Goal: Answer question/provide support: Share knowledge or assist other users

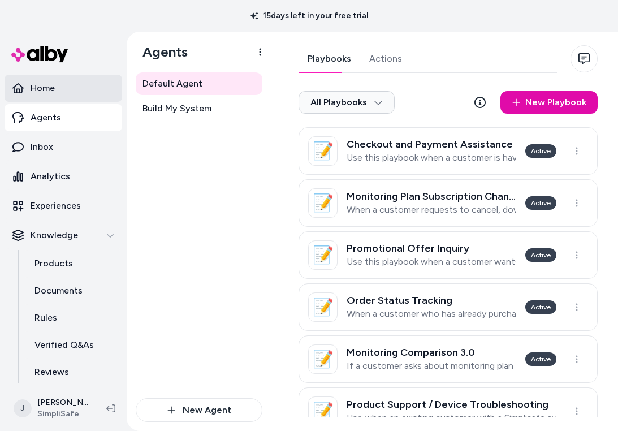
click at [45, 84] on p "Home" at bounding box center [43, 88] width 24 height 14
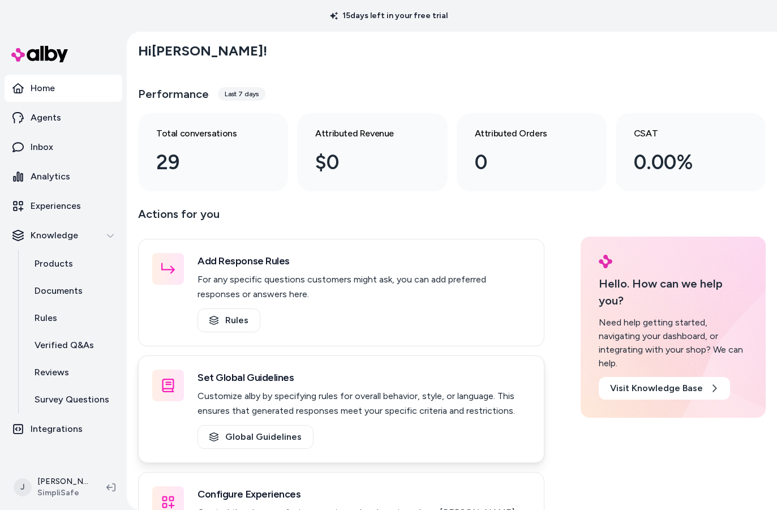
scroll to position [20, 0]
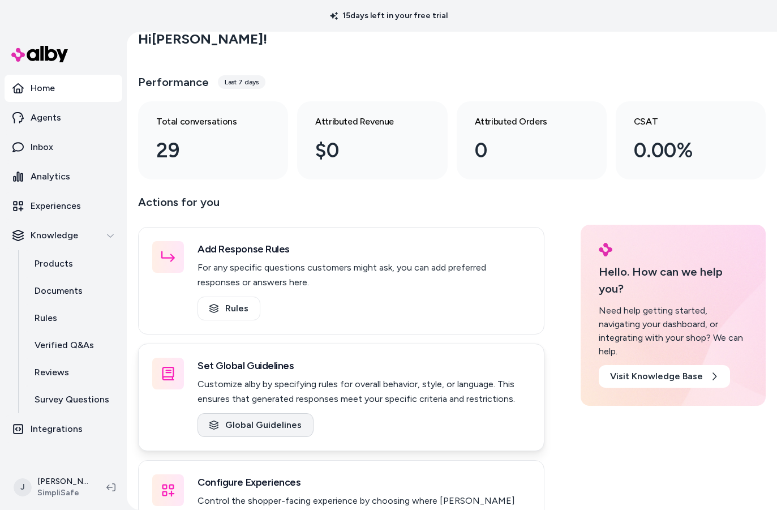
click at [257, 417] on link "Global Guidelines" at bounding box center [255, 425] width 116 height 24
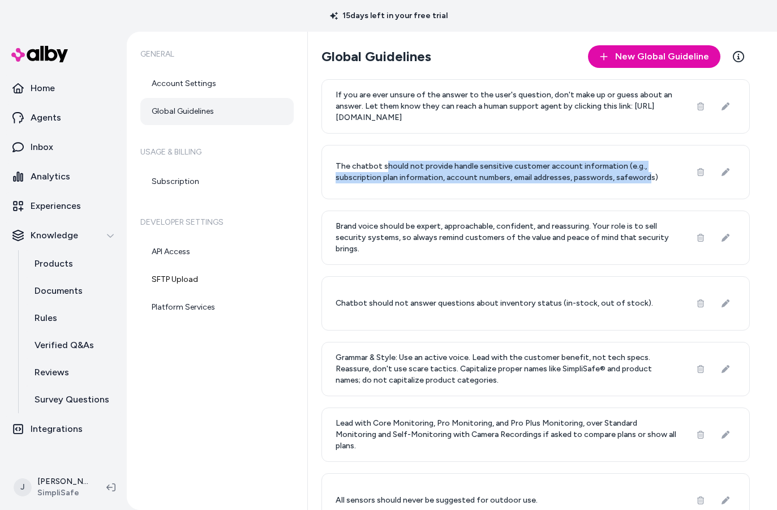
drag, startPoint x: 395, startPoint y: 168, endPoint x: 645, endPoint y: 181, distance: 250.4
click at [618, 181] on p "The chatbot should not provide handle sensitive customer account information (e…" at bounding box center [506, 172] width 341 height 23
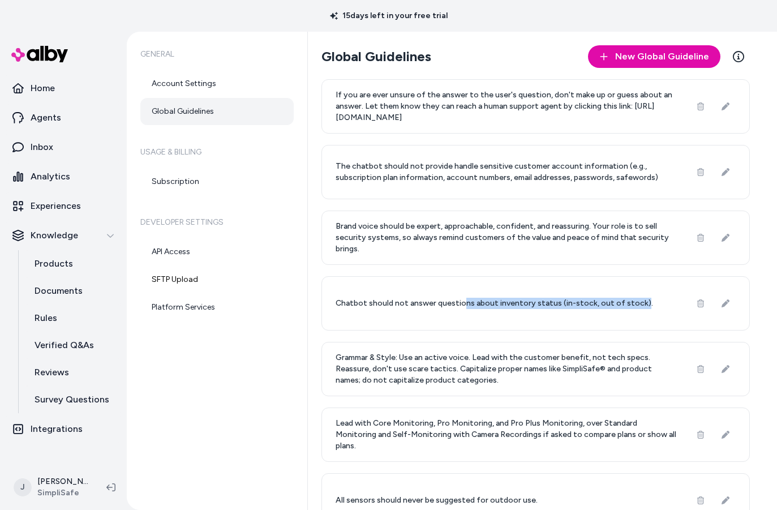
drag, startPoint x: 459, startPoint y: 302, endPoint x: 634, endPoint y: 308, distance: 175.0
click at [618, 308] on p "Chatbot should not answer questions about inventory status (in-stock, out of st…" at bounding box center [494, 303] width 317 height 11
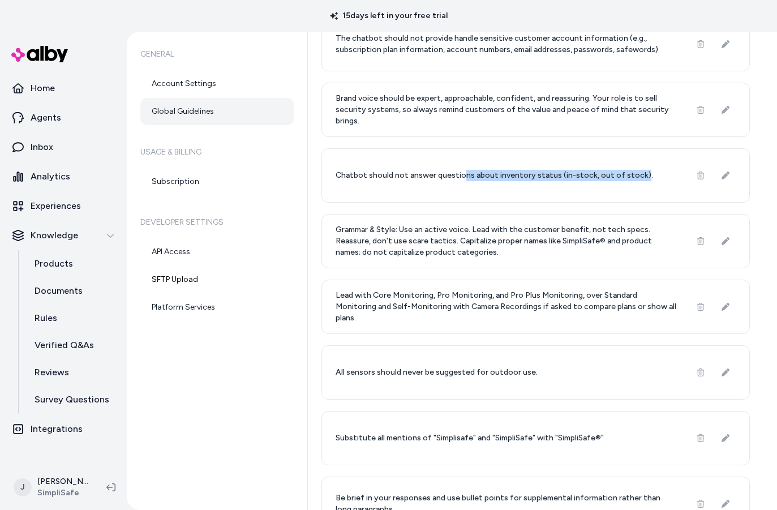
scroll to position [184, 0]
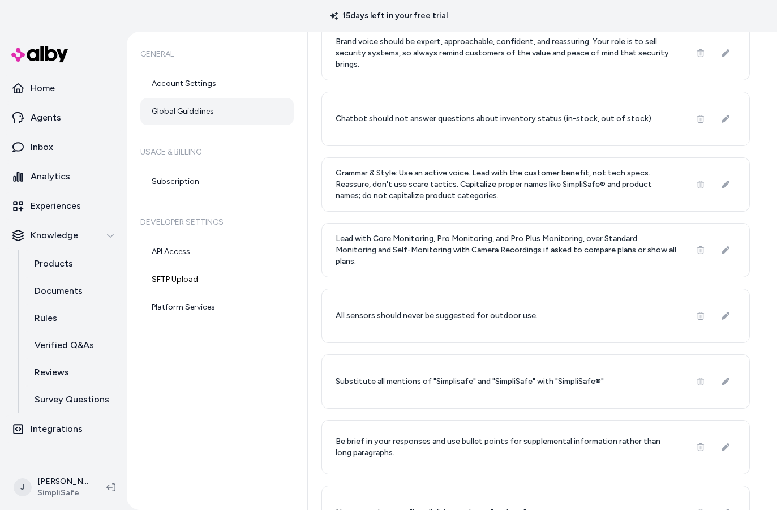
drag, startPoint x: 338, startPoint y: 172, endPoint x: 478, endPoint y: 198, distance: 141.6
click at [477, 199] on p "Grammar & Style: Use an active voice. Lead with the customer benefit, not tech …" at bounding box center [506, 184] width 341 height 34
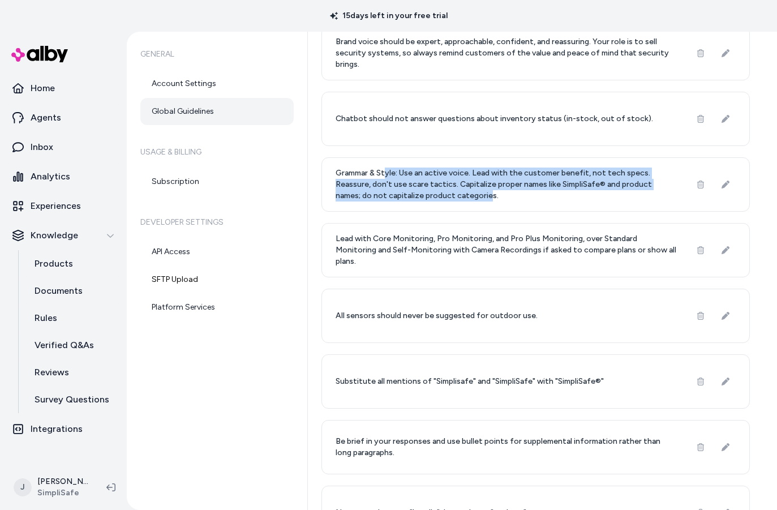
drag, startPoint x: 484, startPoint y: 191, endPoint x: 388, endPoint y: 171, distance: 98.8
click at [388, 171] on p "Grammar & Style: Use an active voice. Lead with the customer benefit, not tech …" at bounding box center [506, 184] width 341 height 34
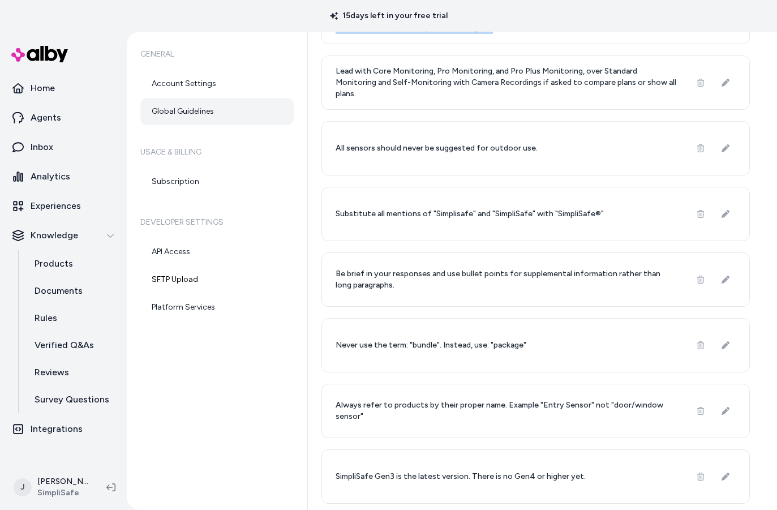
scroll to position [352, 0]
drag, startPoint x: 526, startPoint y: 476, endPoint x: 540, endPoint y: 478, distance: 14.2
click at [540, 431] on p "SimpliSafe Gen3 is the latest version. There is no Gen4 or higher yet." at bounding box center [461, 475] width 250 height 11
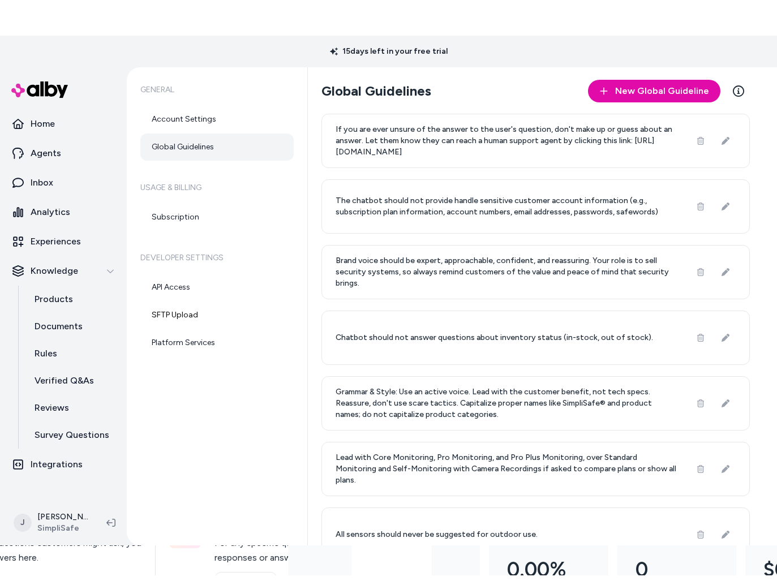
scroll to position [0, 0]
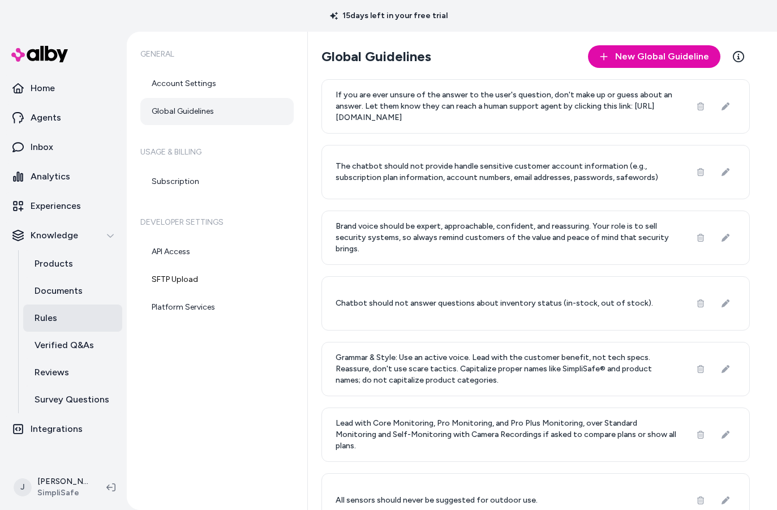
click at [66, 312] on link "Rules" at bounding box center [72, 317] width 99 height 27
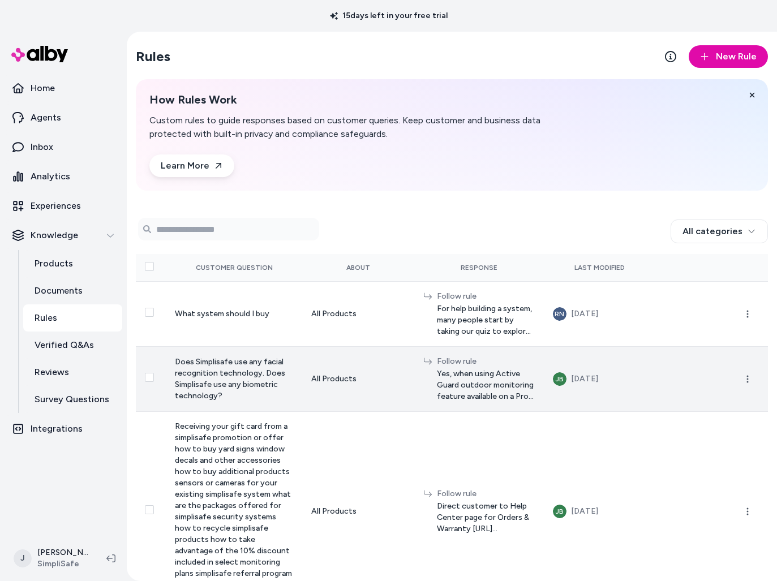
scroll to position [2, 0]
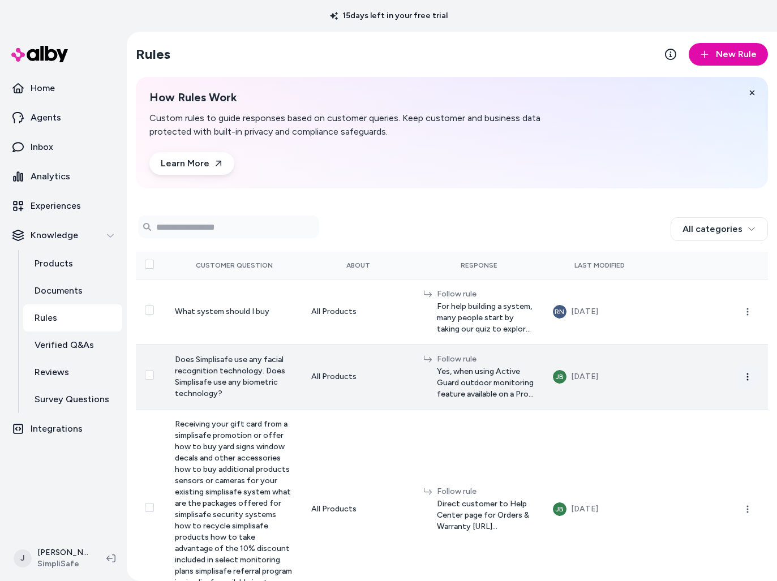
click at [618, 388] on button "button" at bounding box center [747, 376] width 23 height 23
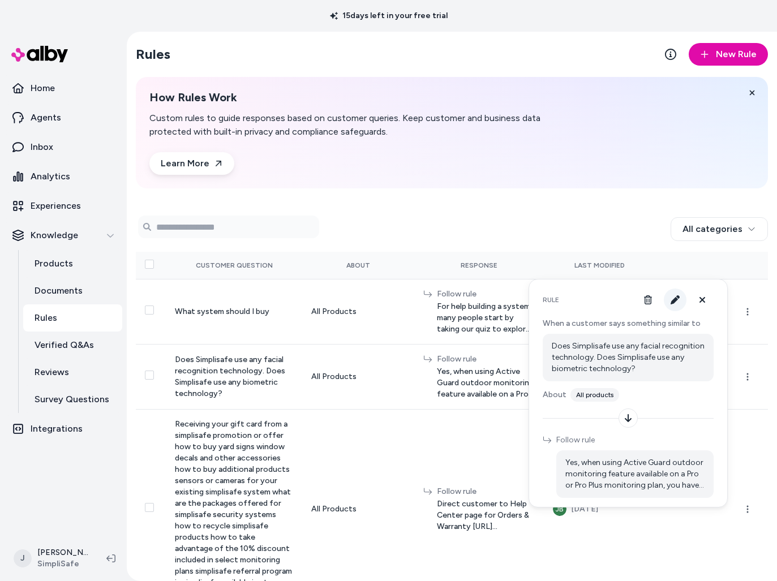
click at [618, 297] on icon "button" at bounding box center [674, 299] width 9 height 9
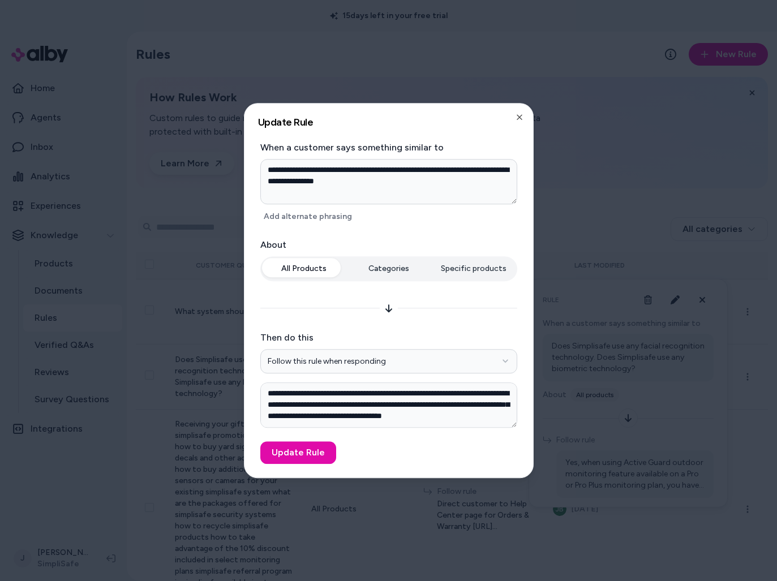
drag, startPoint x: 340, startPoint y: 169, endPoint x: 432, endPoint y: 173, distance: 91.7
click at [431, 173] on textarea "**********" at bounding box center [388, 181] width 257 height 45
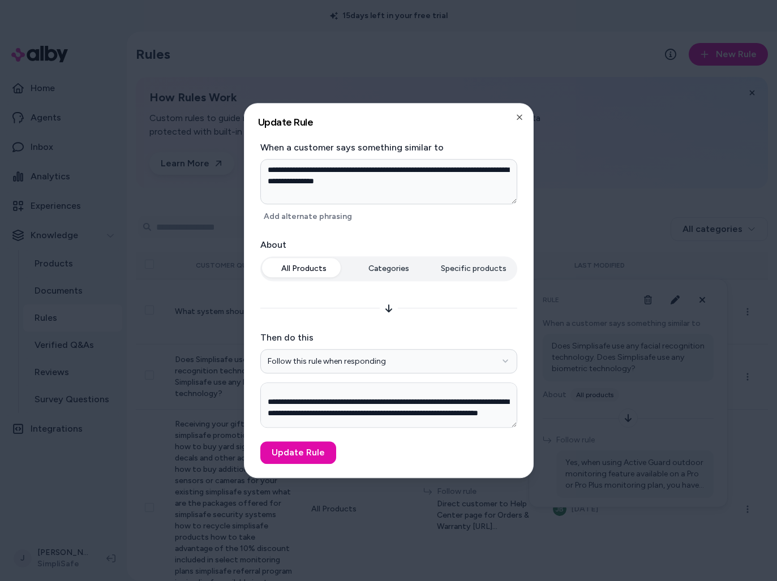
scroll to position [42, 0]
drag, startPoint x: 286, startPoint y: 408, endPoint x: 386, endPoint y: 416, distance: 100.5
click at [386, 416] on textarea "**********" at bounding box center [388, 404] width 257 height 45
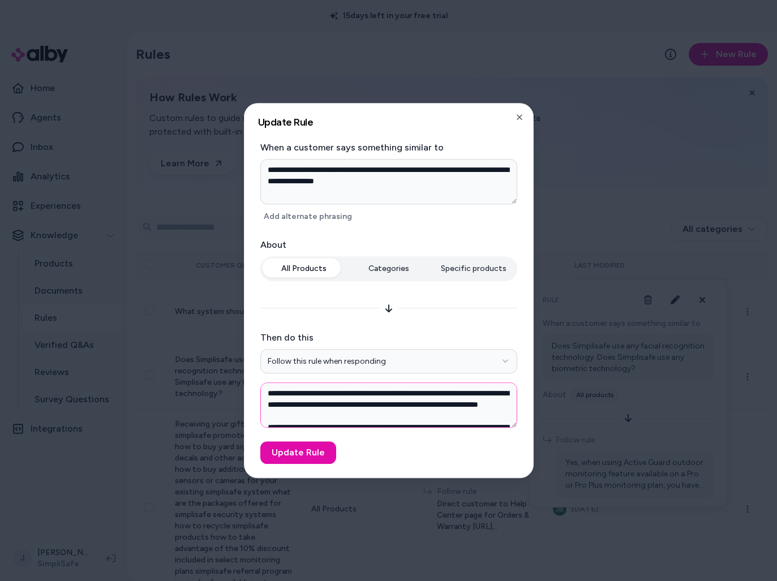
scroll to position [49, 0]
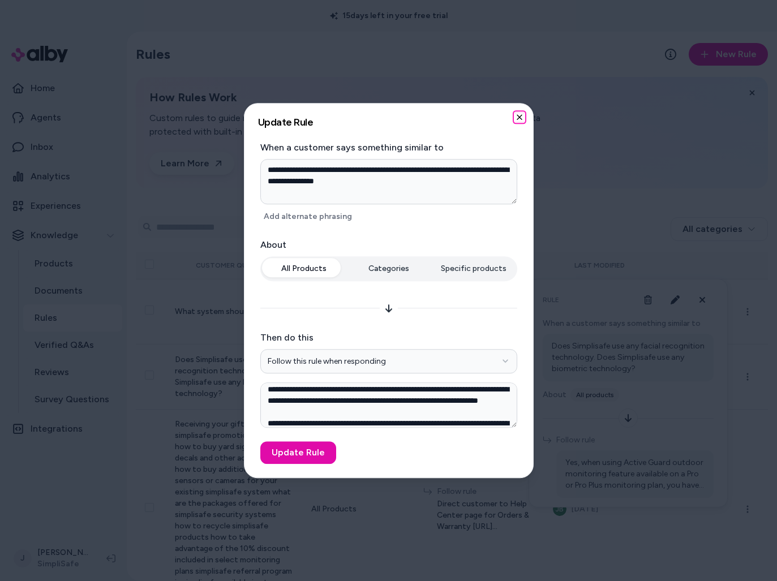
click at [519, 118] on icon "button" at bounding box center [519, 117] width 5 height 5
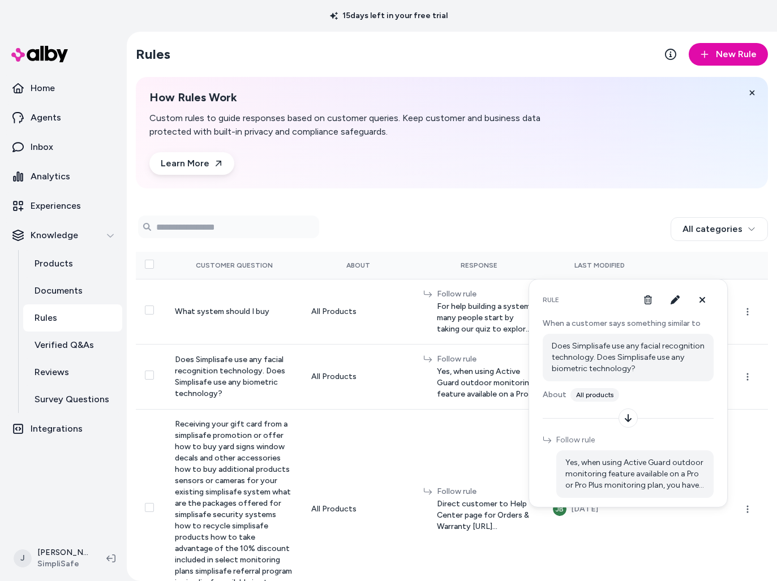
click at [553, 227] on form "Search Products" at bounding box center [452, 227] width 632 height 23
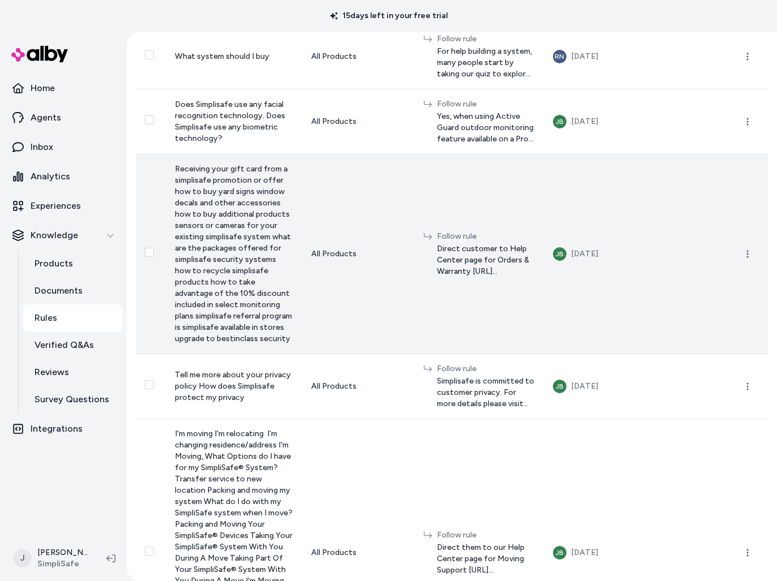
scroll to position [325, 0]
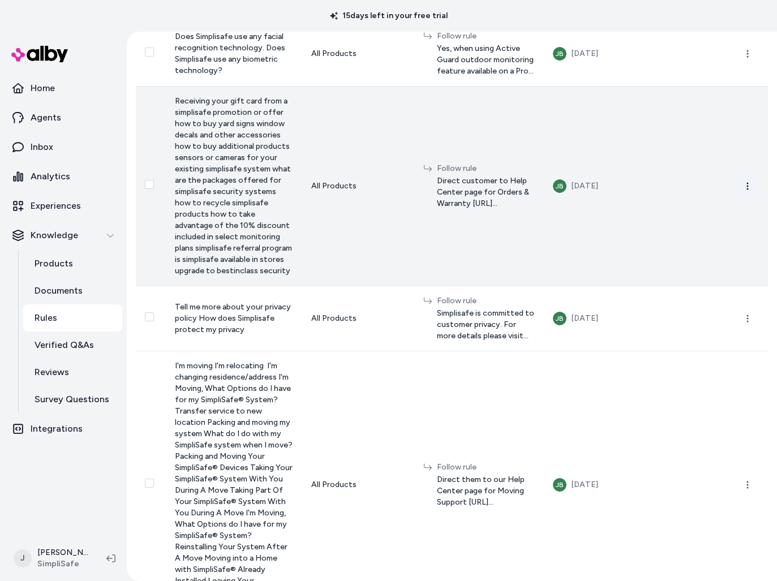
click at [618, 191] on icon "button" at bounding box center [747, 186] width 9 height 9
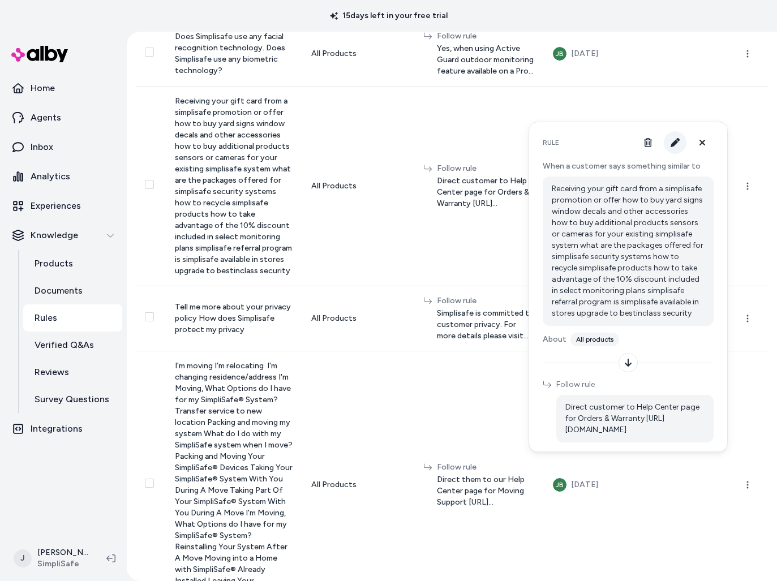
click at [618, 145] on icon "button" at bounding box center [674, 142] width 9 height 9
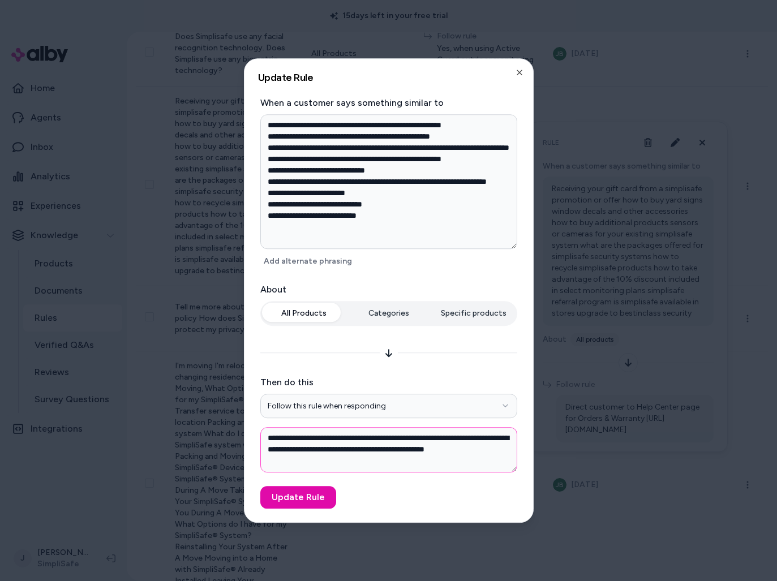
drag, startPoint x: 415, startPoint y: 439, endPoint x: 476, endPoint y: 436, distance: 60.6
click at [483, 431] on textarea "**********" at bounding box center [388, 449] width 257 height 45
drag, startPoint x: 268, startPoint y: 450, endPoint x: 443, endPoint y: 461, distance: 175.7
click at [443, 431] on textarea "**********" at bounding box center [388, 449] width 257 height 45
click at [521, 74] on icon "button" at bounding box center [519, 72] width 5 height 5
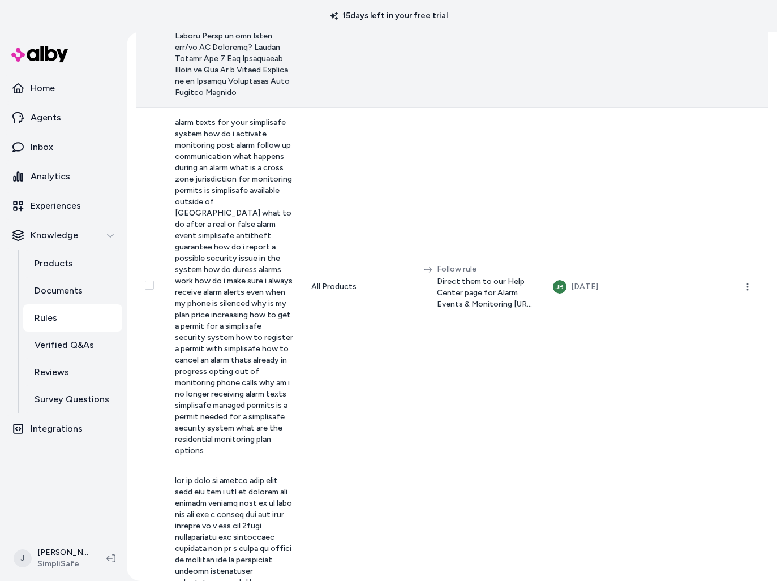
scroll to position [883, 0]
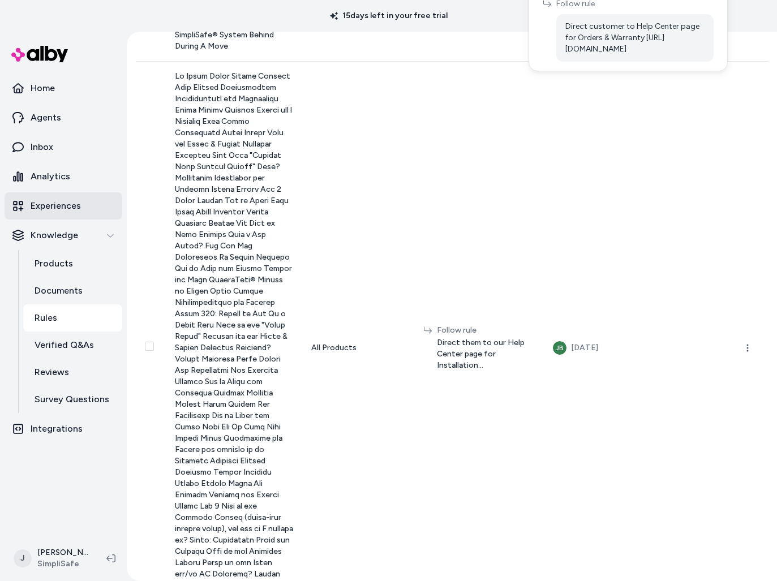
click at [62, 201] on p "Experiences" at bounding box center [56, 206] width 50 height 14
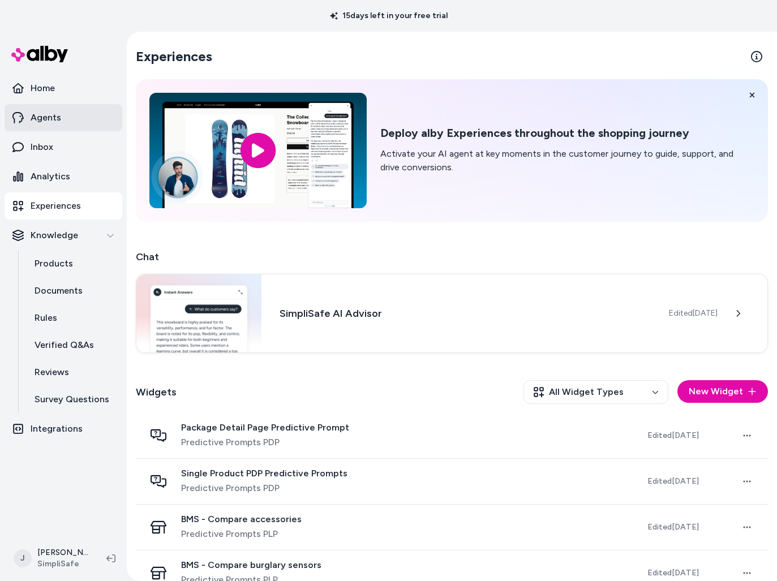
click at [55, 123] on p "Agents" at bounding box center [46, 118] width 31 height 14
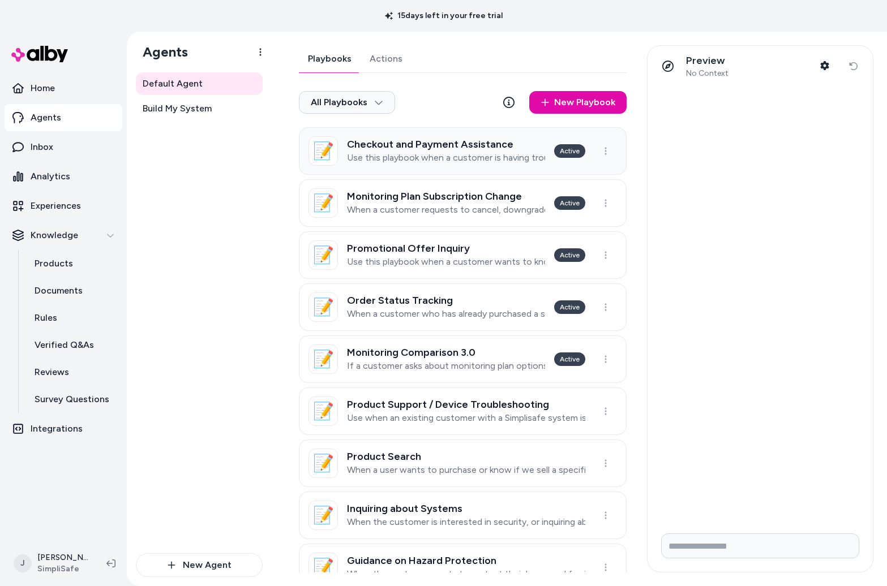
click at [472, 143] on h3 "Checkout and Payment Assistance" at bounding box center [446, 144] width 198 height 11
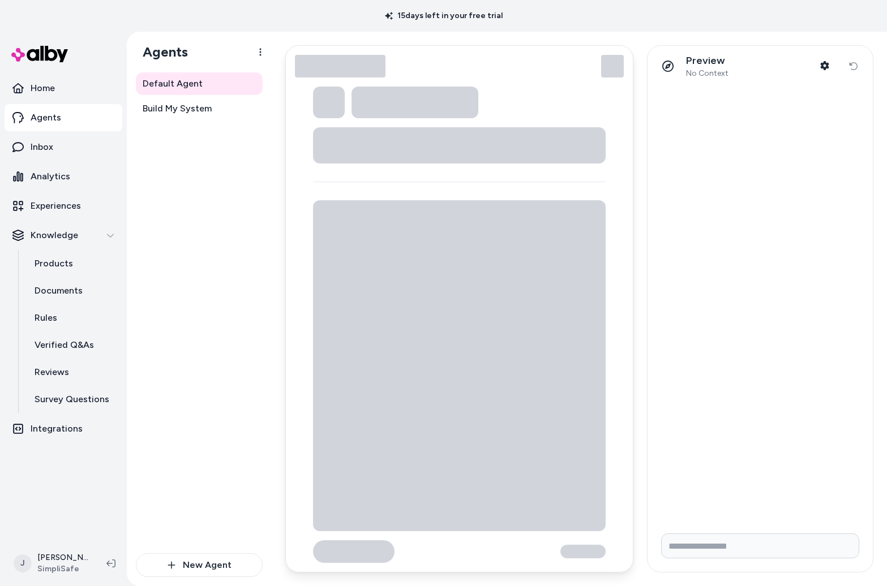
type textarea "*"
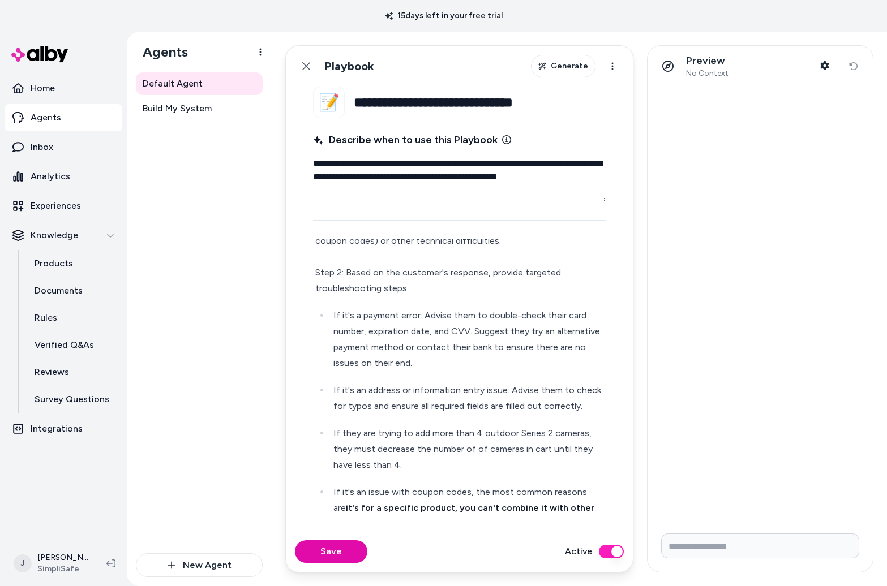
scroll to position [104, 0]
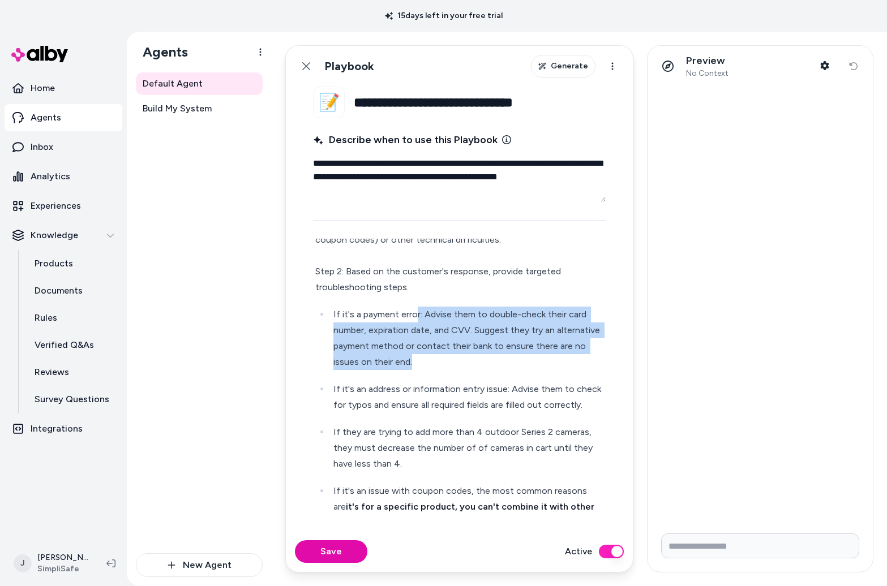
drag, startPoint x: 418, startPoint y: 315, endPoint x: 524, endPoint y: 359, distance: 114.9
click at [524, 359] on p "If it's a payment error: Advise them to double-check their card number, expirat…" at bounding box center [468, 338] width 270 height 63
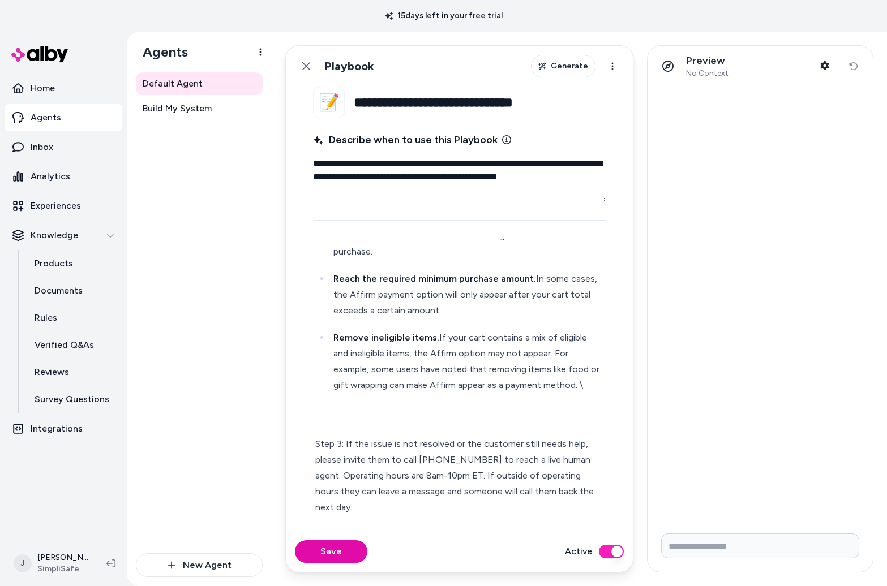
scroll to position [945, 0]
drag, startPoint x: 444, startPoint y: 479, endPoint x: 481, endPoint y: 475, distance: 37.5
click at [481, 431] on p "Step 3: If the issue is not resolved or the customer still needs help, please i…" at bounding box center [459, 460] width 288 height 111
click at [49, 123] on p "Agents" at bounding box center [46, 118] width 31 height 14
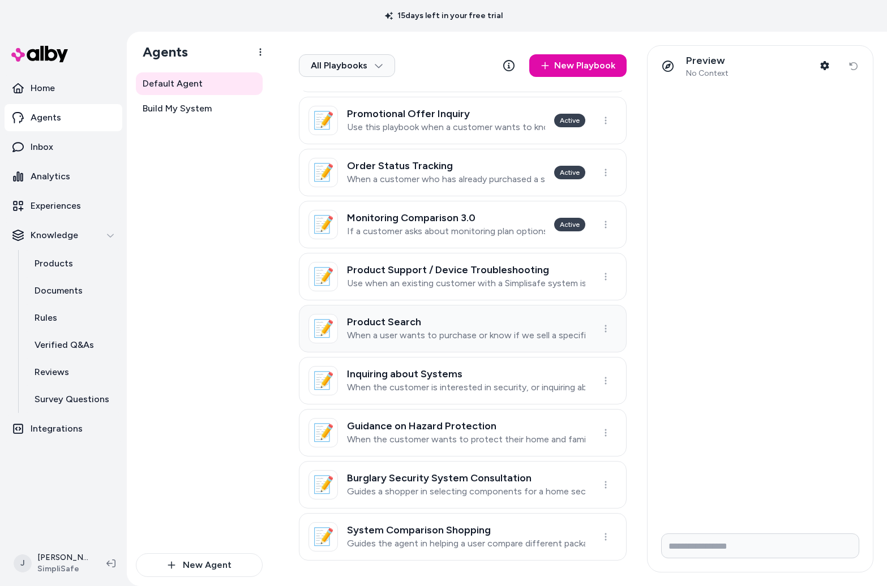
scroll to position [136, 0]
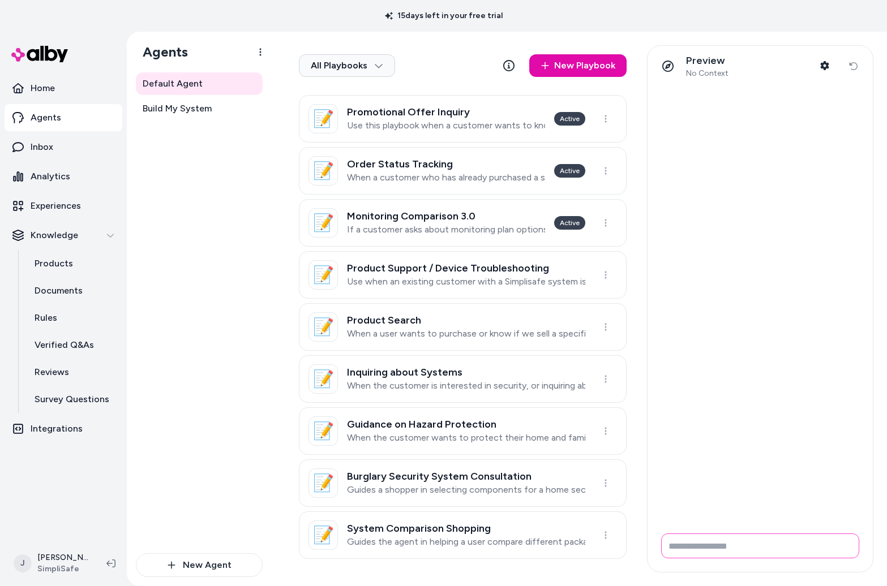
click at [618, 431] on input "Write your prompt here" at bounding box center [760, 546] width 198 height 25
type input "**********"
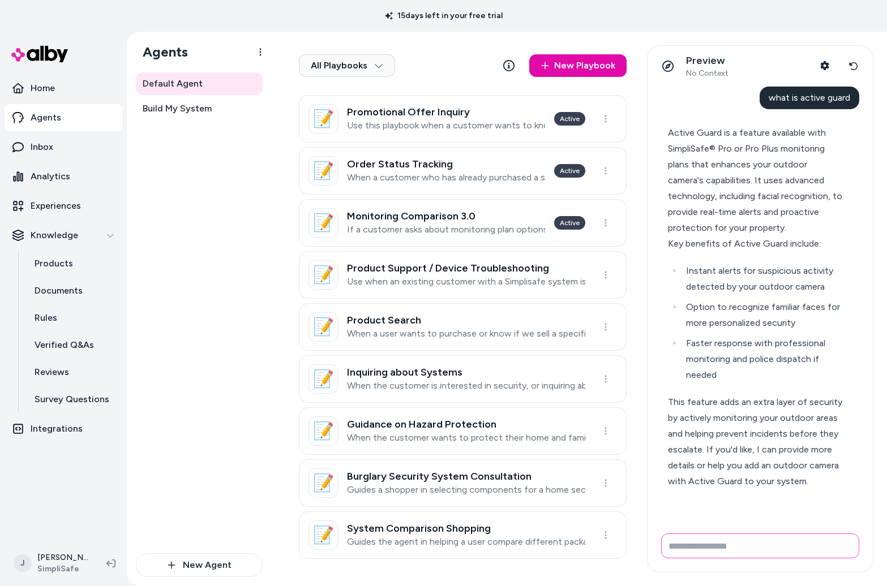
scroll to position [0, 0]
drag, startPoint x: 775, startPoint y: 100, endPoint x: 813, endPoint y: 109, distance: 39.7
click at [618, 109] on div "what is active guard Active Guard is a feature available with SimpliSafe® Pro o…" at bounding box center [760, 348] width 198 height 522
click at [56, 291] on p "Documents" at bounding box center [59, 291] width 48 height 14
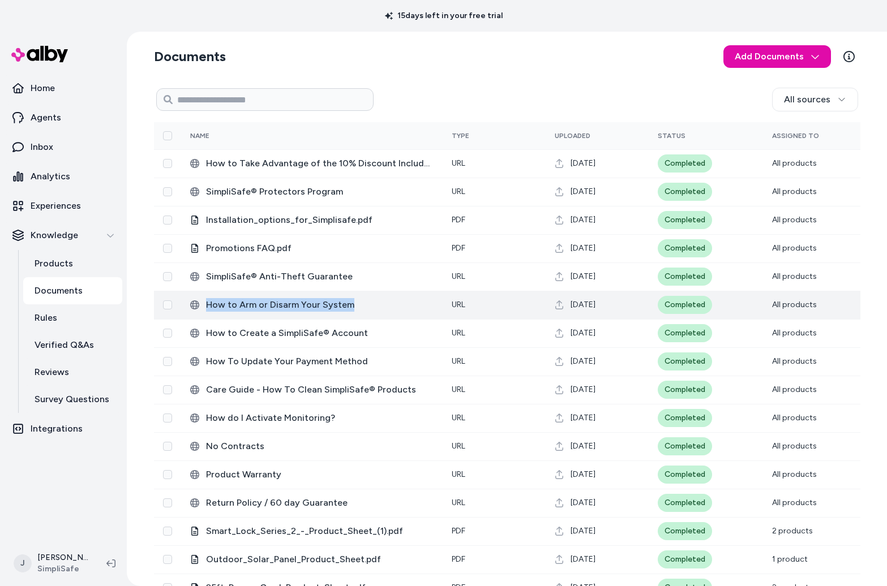
drag, startPoint x: 339, startPoint y: 306, endPoint x: 188, endPoint y: 306, distance: 151.1
click at [190, 306] on div "How to Arm or Disarm Your System" at bounding box center [311, 305] width 243 height 14
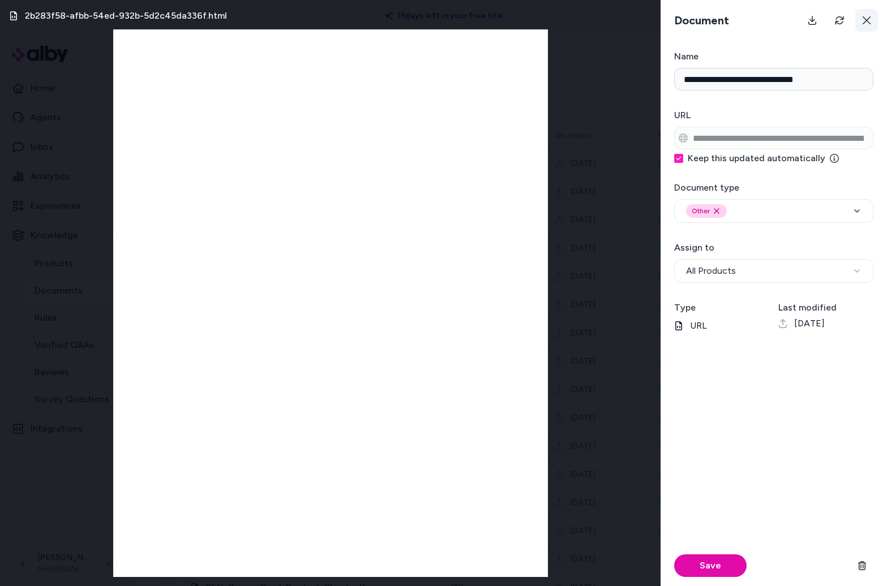
click at [618, 18] on button at bounding box center [866, 20] width 23 height 23
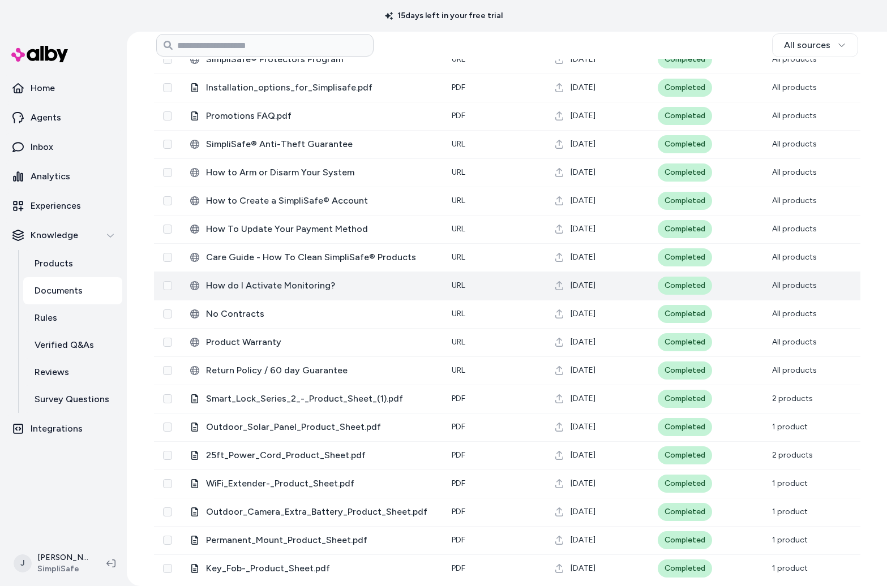
scroll to position [138, 0]
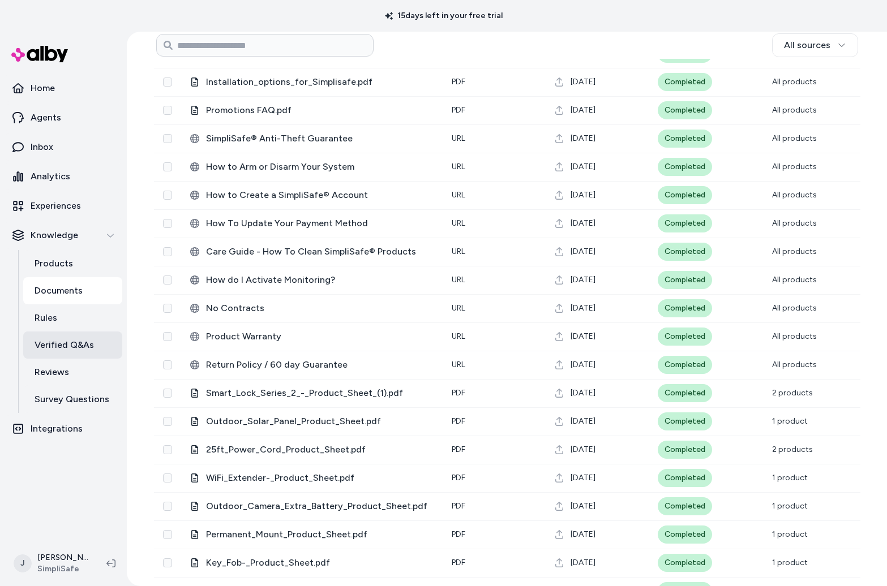
click at [57, 347] on p "Verified Q&As" at bounding box center [64, 345] width 59 height 14
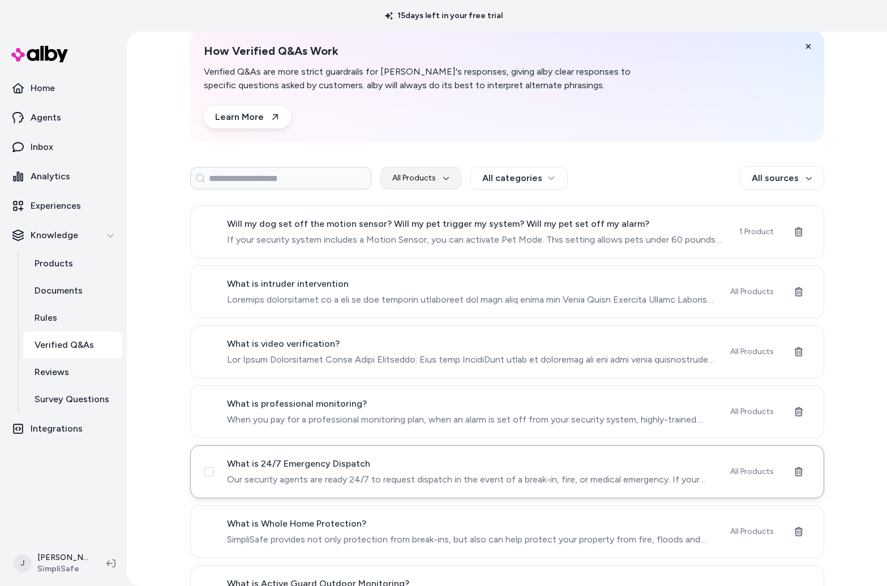
scroll to position [79, 0]
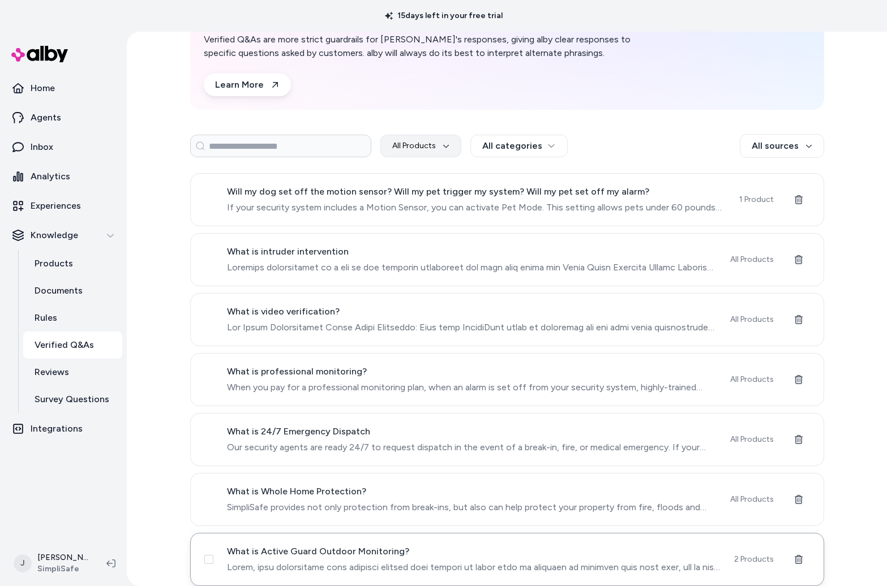
click at [461, 431] on span "What is Active Guard Outdoor Monitoring?" at bounding box center [473, 552] width 493 height 14
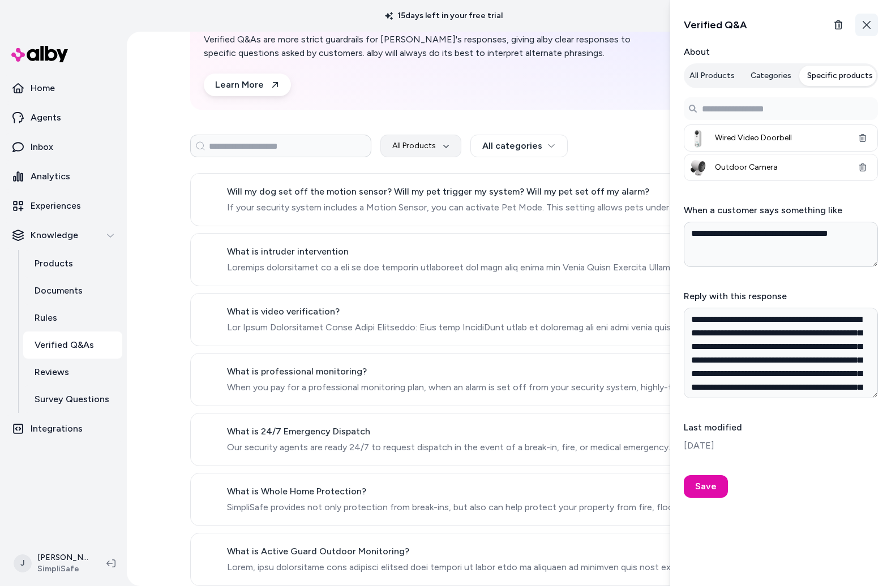
click at [618, 27] on icon "button" at bounding box center [866, 25] width 8 height 8
type textarea "*"
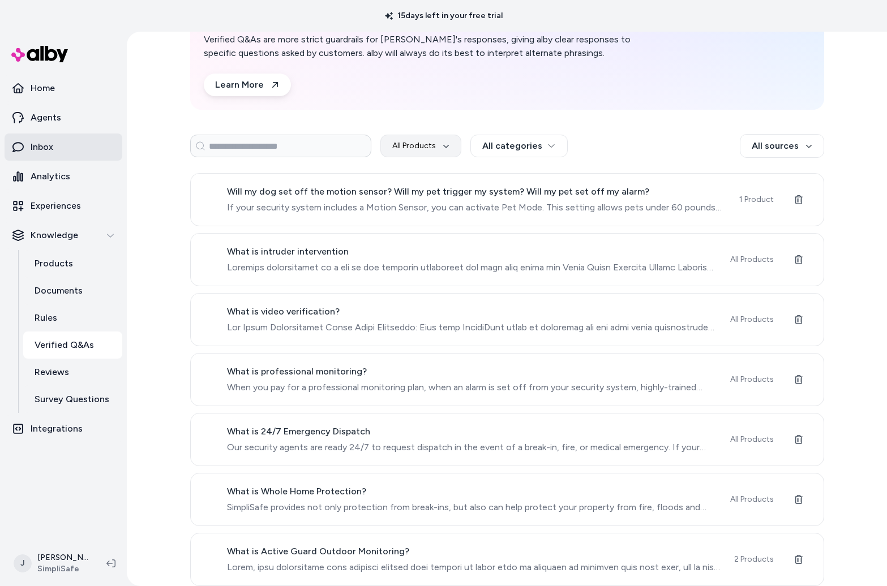
click at [55, 148] on link "Inbox" at bounding box center [64, 147] width 118 height 27
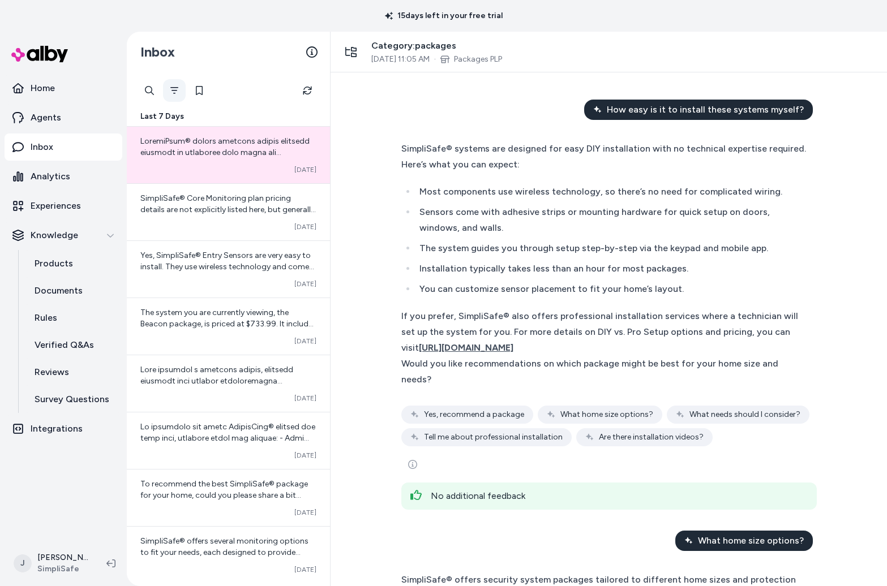
click at [174, 89] on icon "Filter" at bounding box center [174, 90] width 9 height 9
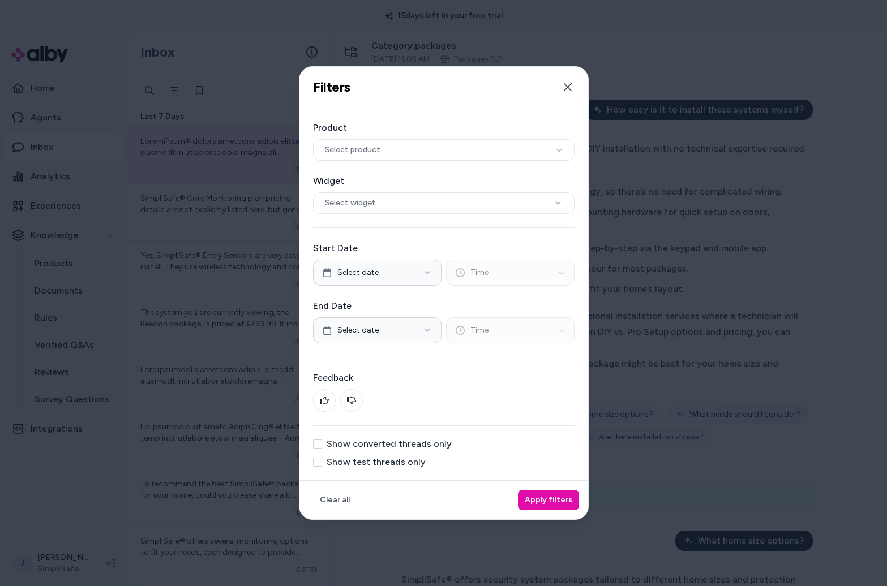
drag, startPoint x: 326, startPoint y: 463, endPoint x: 468, endPoint y: 474, distance: 142.4
click at [326, 431] on label "Show test threads only" at bounding box center [375, 462] width 99 height 9
click at [322, 431] on button "Show test threads only" at bounding box center [317, 462] width 9 height 9
click at [561, 431] on button "Apply filters" at bounding box center [548, 500] width 61 height 20
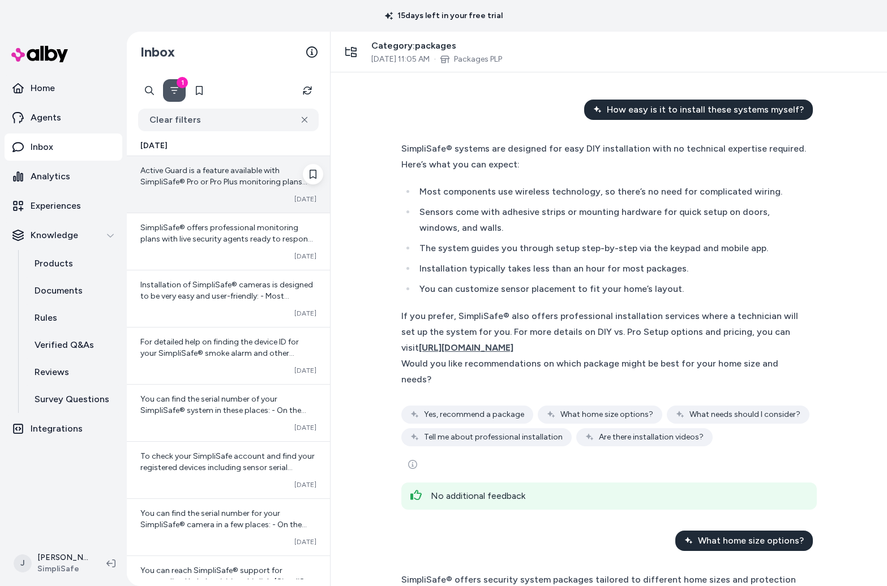
click at [217, 177] on span "Active Guard is a feature available with SimpliSafe® Pro or Pro Plus monitoring…" at bounding box center [228, 267] width 176 height 202
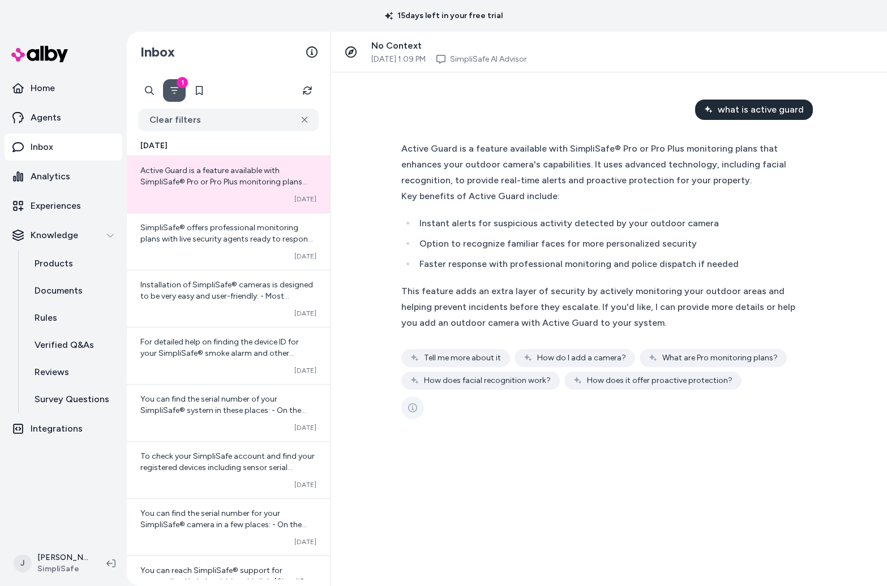
click at [412, 407] on icon "See more" at bounding box center [412, 407] width 9 height 9
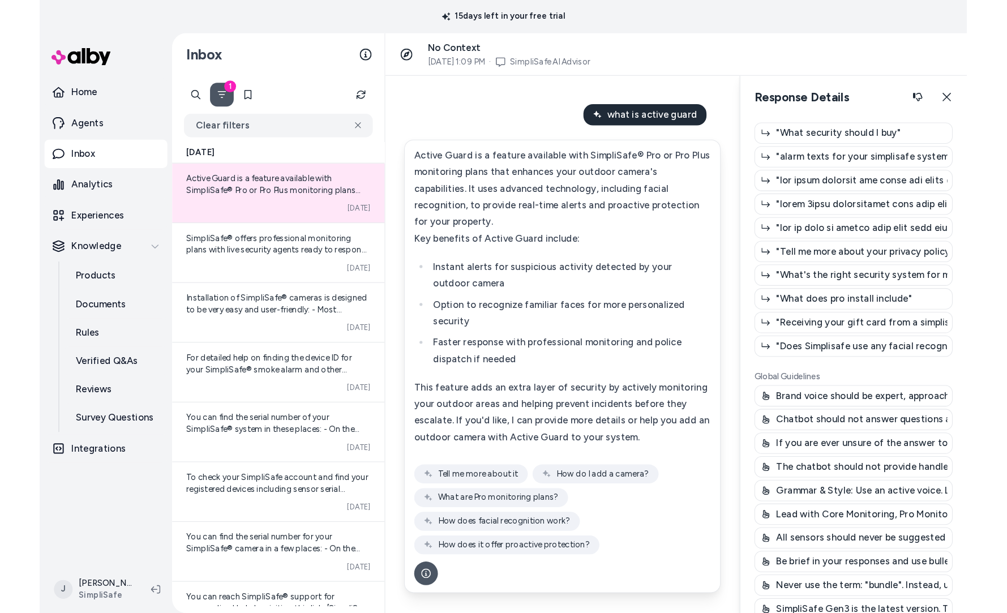
scroll to position [66, 0]
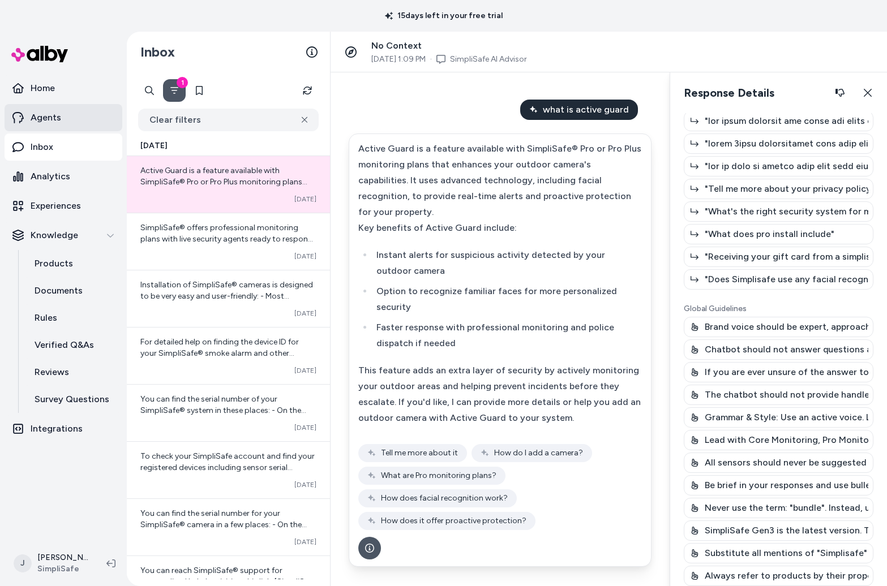
click at [49, 120] on p "Agents" at bounding box center [46, 118] width 31 height 14
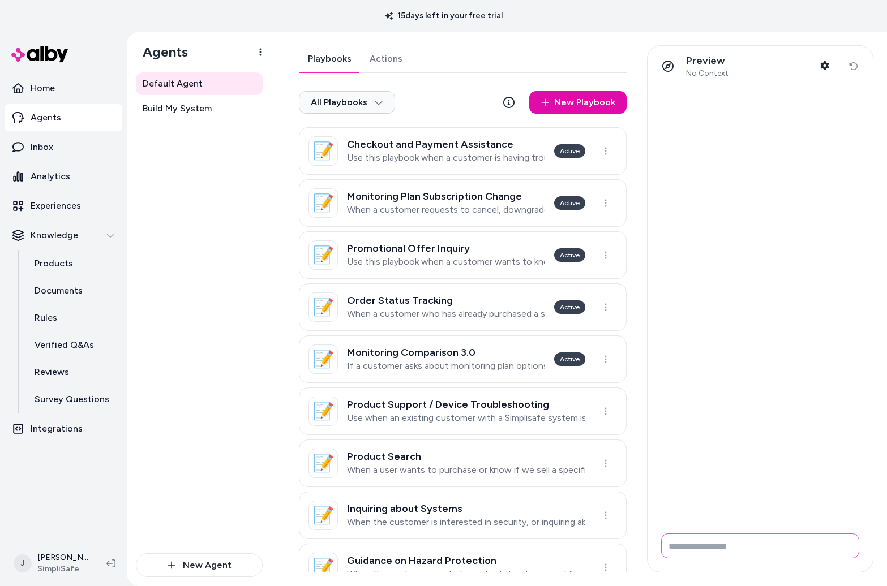
drag, startPoint x: 712, startPoint y: 547, endPoint x: 825, endPoint y: 545, distance: 113.2
click at [618, 431] on input "Write your prompt here" at bounding box center [760, 546] width 198 height 25
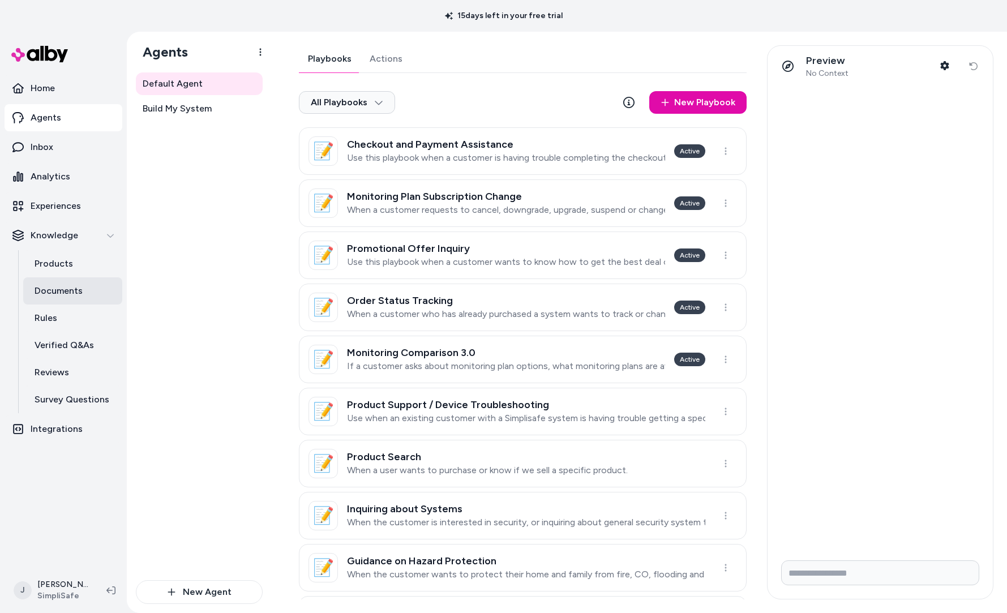
click at [57, 293] on p "Documents" at bounding box center [59, 291] width 48 height 14
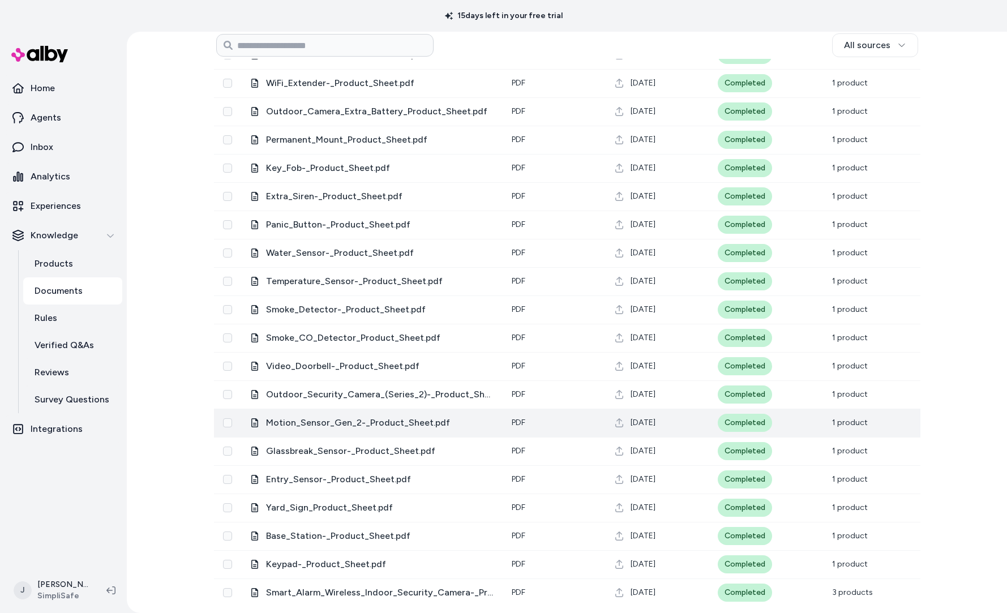
scroll to position [536, 0]
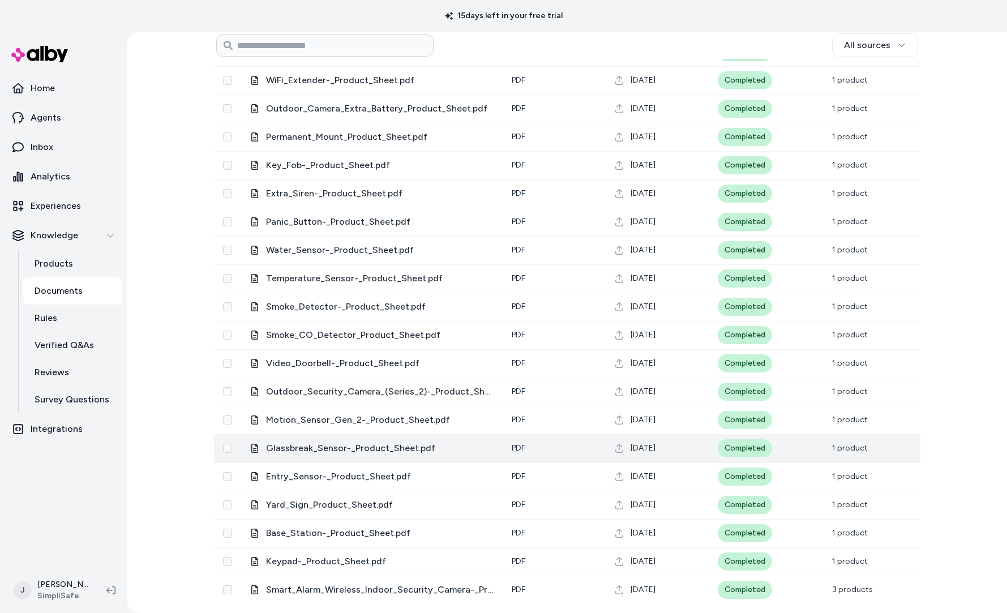
click at [330, 431] on span "Glassbreak_Sensor-_Product_Sheet.pdf" at bounding box center [379, 448] width 227 height 14
click at [46, 119] on p "Agents" at bounding box center [46, 118] width 31 height 14
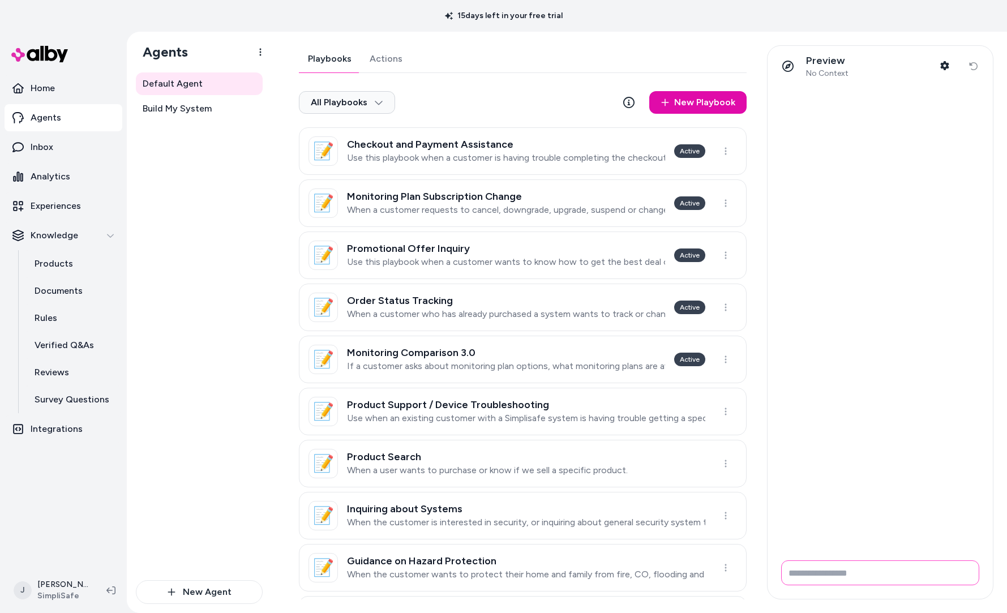
click at [618, 431] on input "Write your prompt here" at bounding box center [880, 572] width 198 height 25
type input "**********"
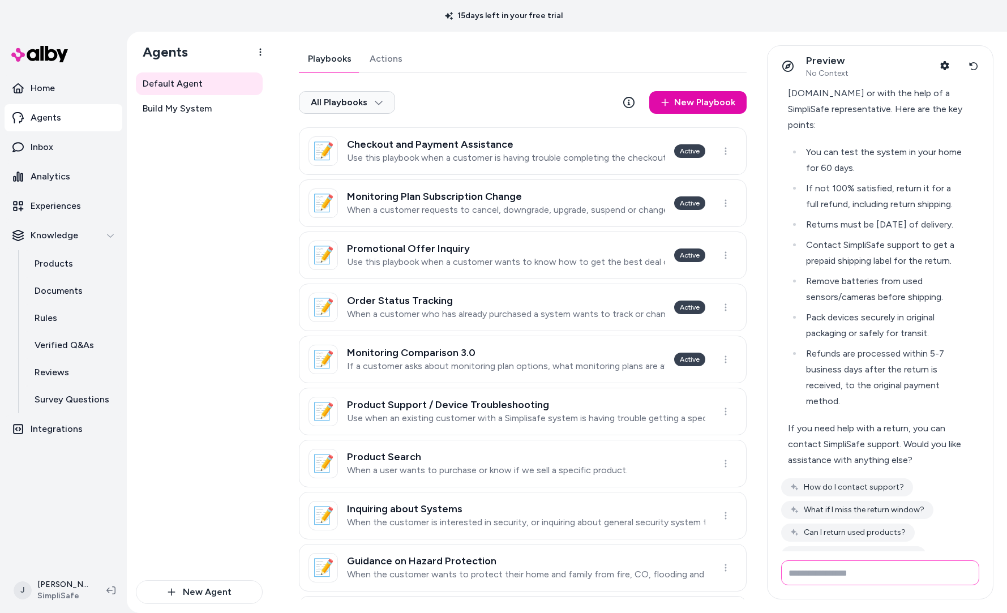
scroll to position [136, 0]
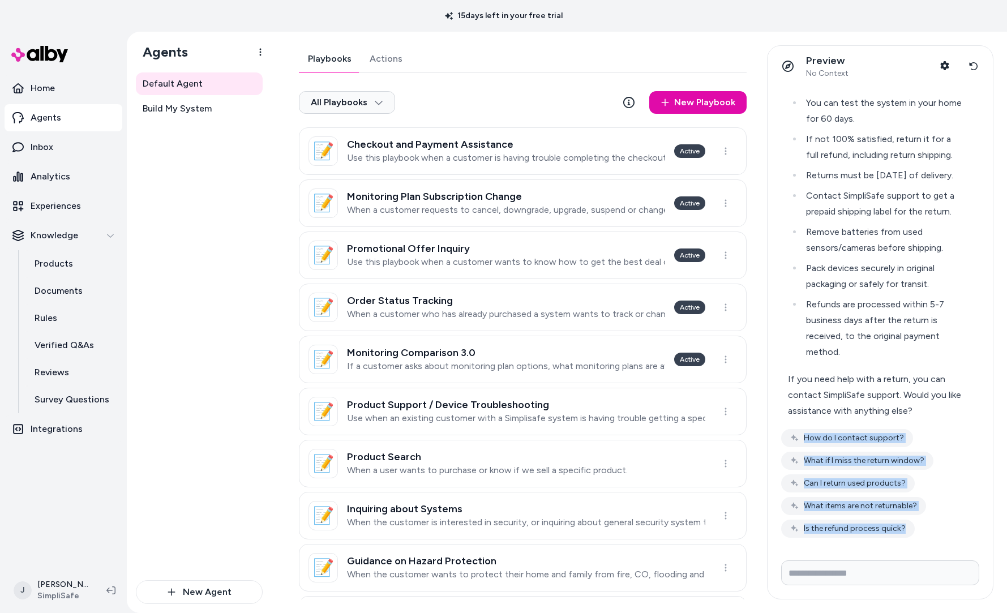
drag, startPoint x: 947, startPoint y: 429, endPoint x: 888, endPoint y: 548, distance: 131.8
click at [618, 431] on div "what is the return policy SimpliSafe® offers a 60-day return policy for product…" at bounding box center [879, 319] width 225 height 465
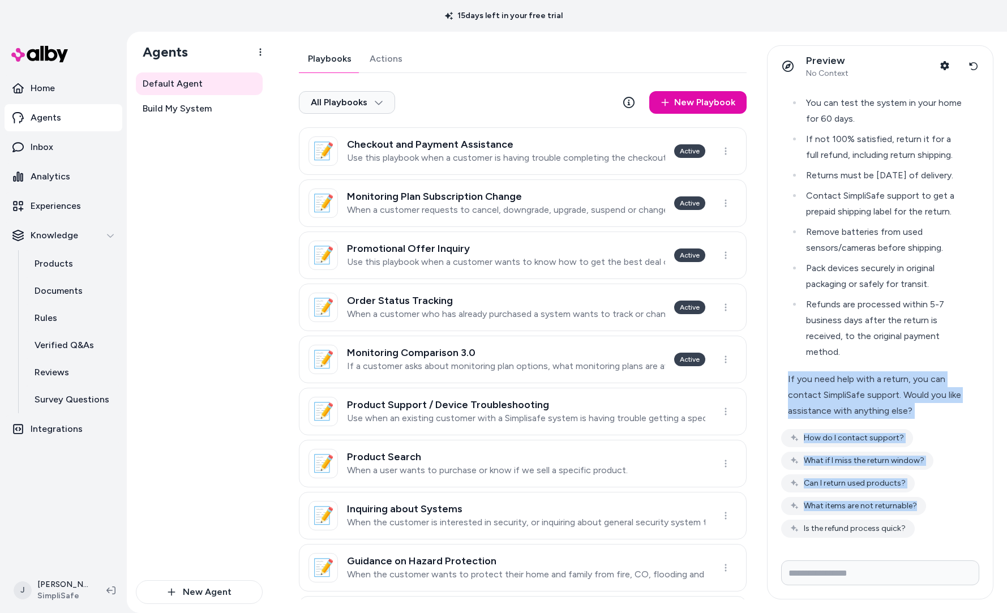
drag, startPoint x: 944, startPoint y: 524, endPoint x: 785, endPoint y: 382, distance: 213.6
click at [618, 382] on div "SimpliSafe® offers a 60-day return policy for products purchased directly from …" at bounding box center [880, 268] width 198 height 540
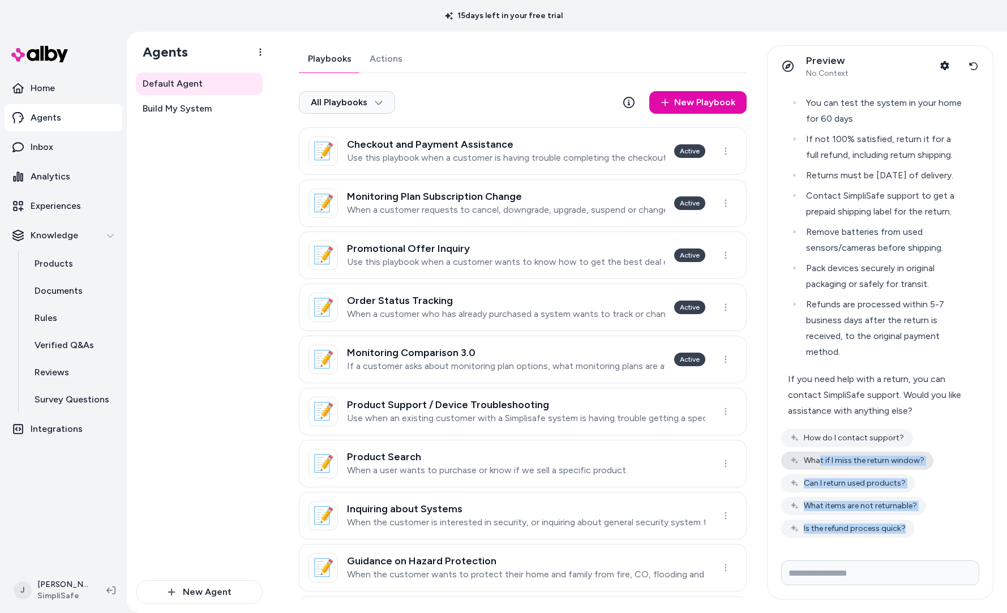
drag, startPoint x: 921, startPoint y: 540, endPoint x: 818, endPoint y: 456, distance: 132.7
click at [618, 431] on div "what is the return policy SimpliSafe® offers a 60-day return policy for product…" at bounding box center [879, 319] width 225 height 465
click at [618, 64] on button "Reset conversation" at bounding box center [972, 66] width 21 height 23
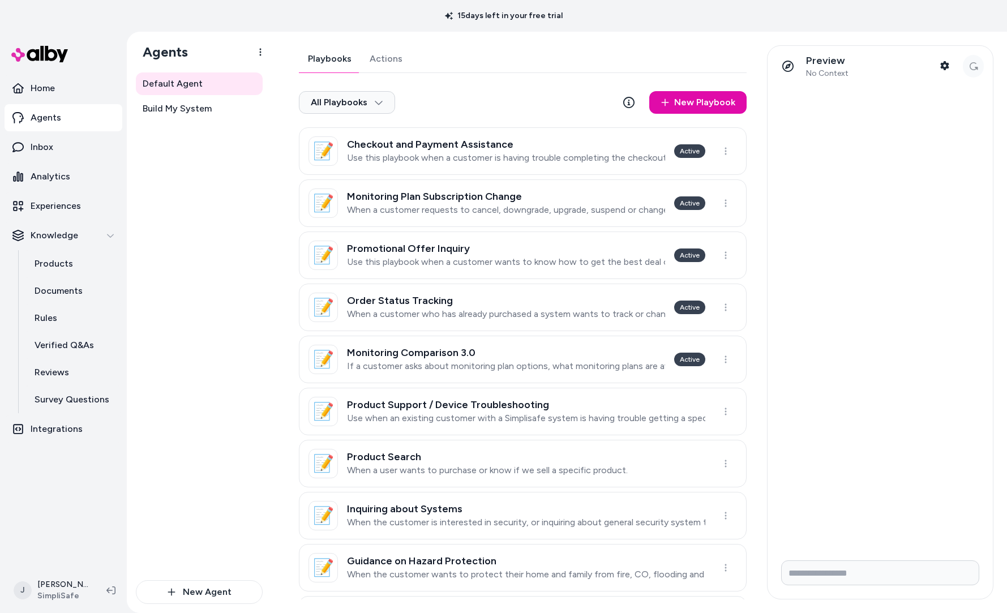
scroll to position [0, 0]
click at [618, 64] on icon "button" at bounding box center [944, 65] width 8 height 9
click at [618, 65] on button "Shopper Context" at bounding box center [944, 65] width 23 height 23
click at [618, 65] on div "Preview No Context Shopper Context Reset conversation" at bounding box center [879, 66] width 225 height 41
click at [618, 431] on input "Write your prompt here" at bounding box center [880, 572] width 198 height 25
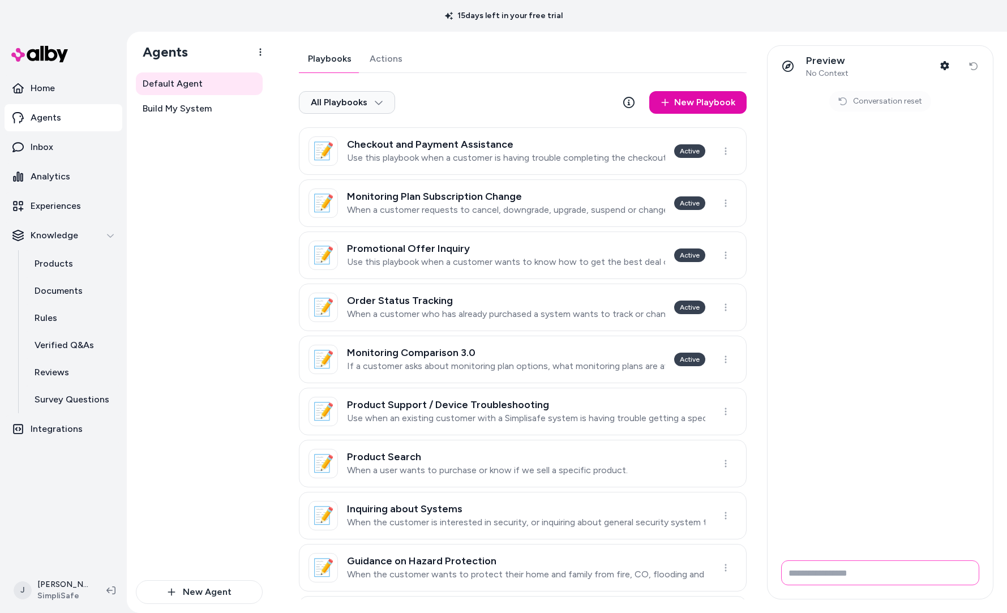
type input "*"
type input "**********"
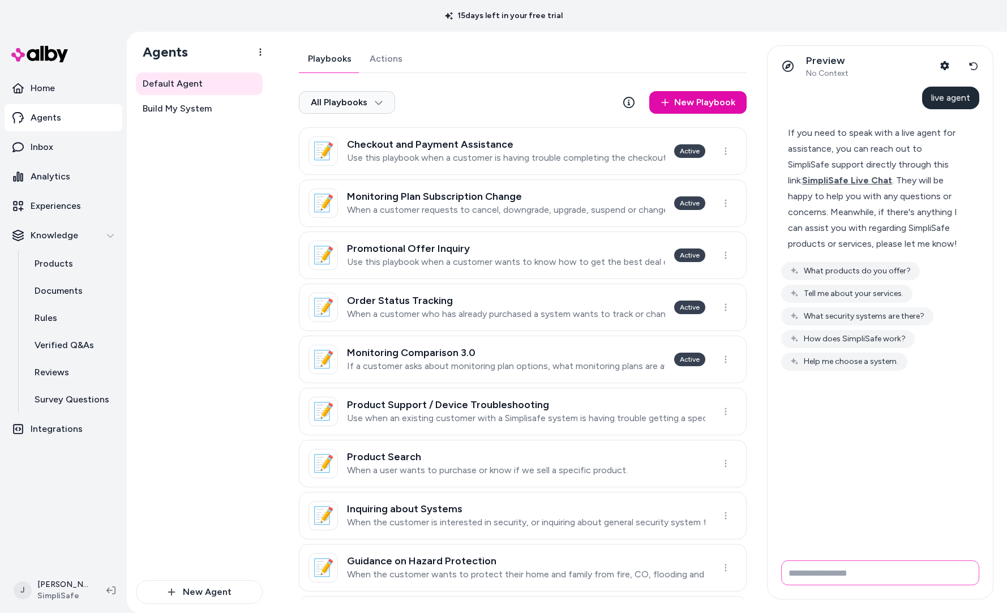
type input "*"
type input "**********"
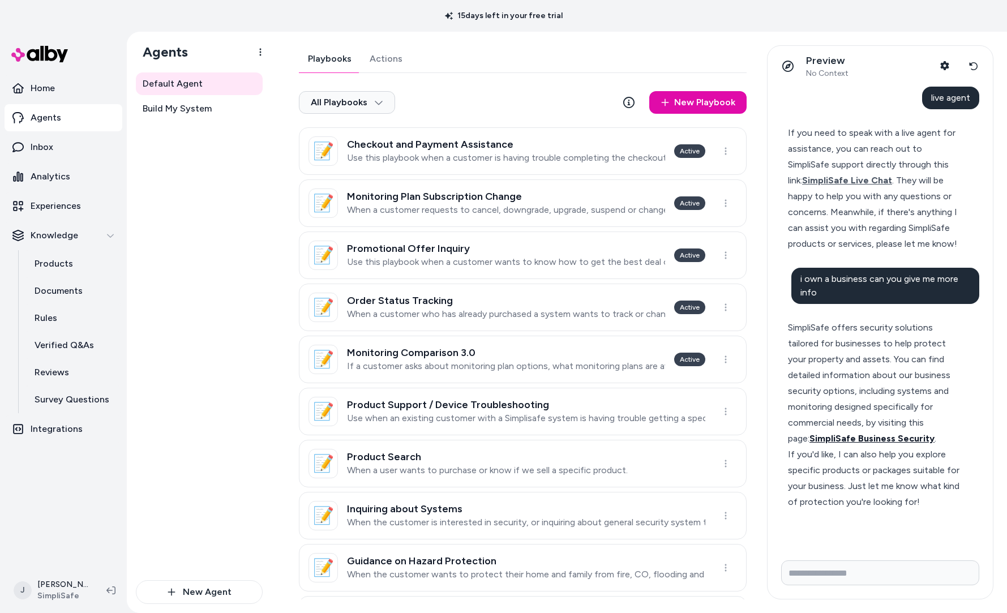
click at [618, 431] on span "SimpliSafe Business Security" at bounding box center [871, 438] width 125 height 11
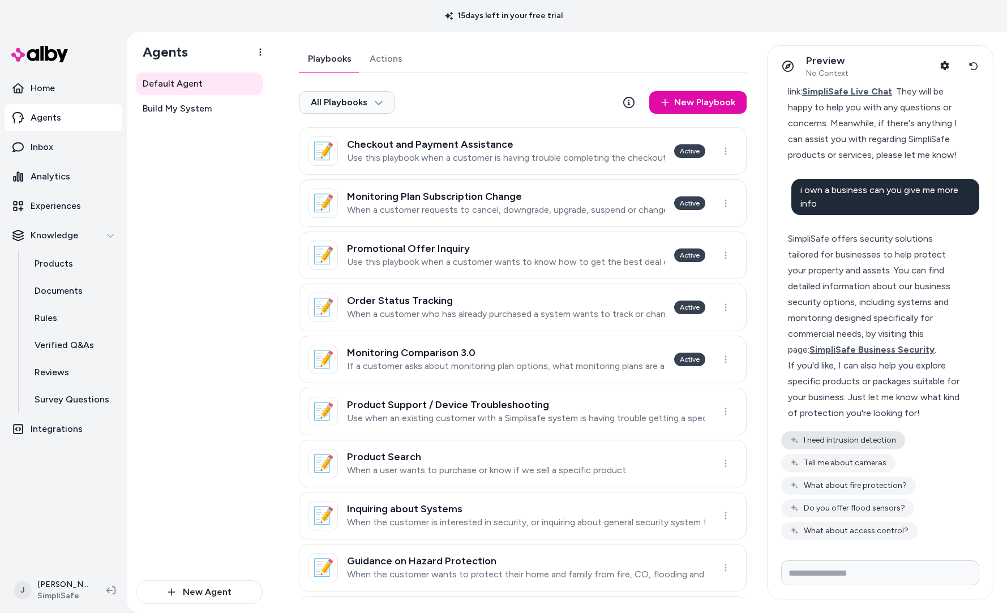
scroll to position [91, 0]
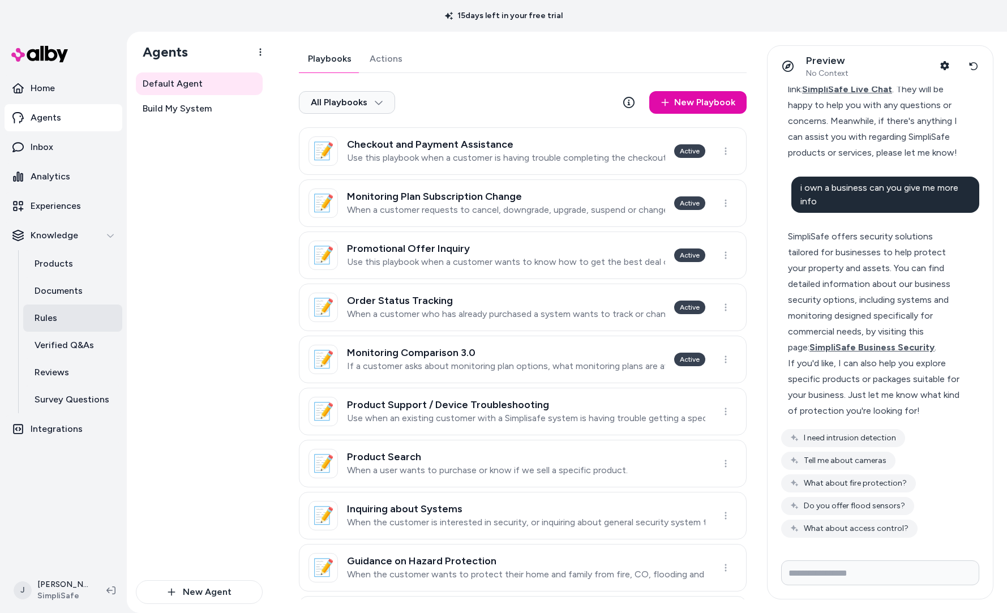
click at [55, 325] on link "Rules" at bounding box center [72, 317] width 99 height 27
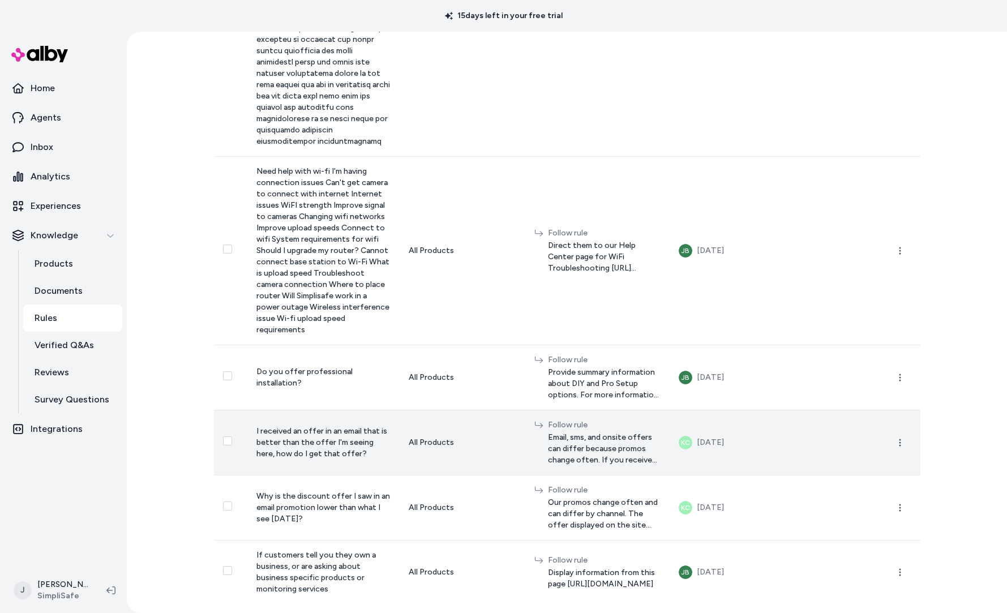
scroll to position [4861, 0]
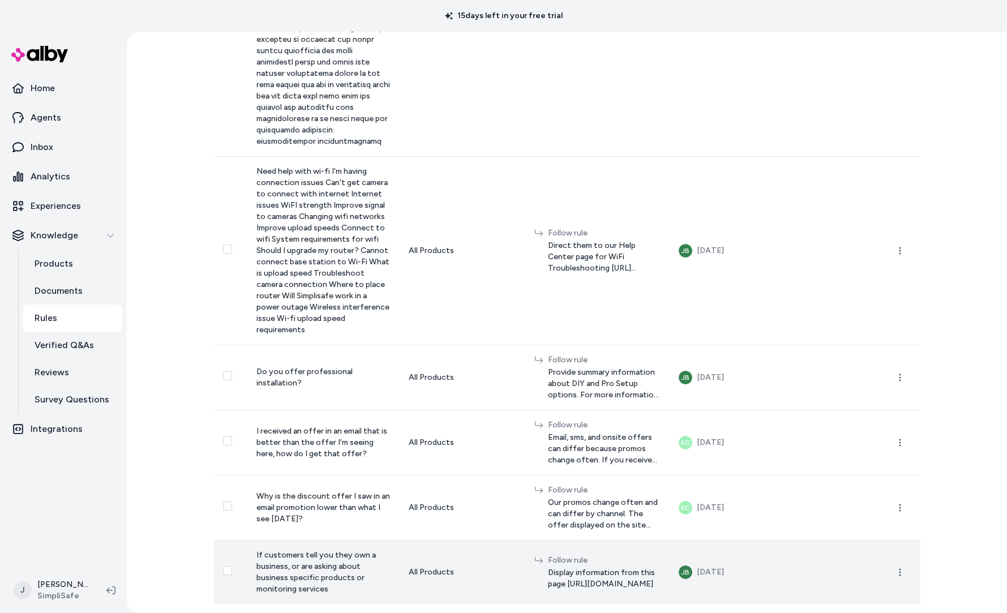
click at [551, 431] on span "Display information from this page [URL][DOMAIN_NAME]" at bounding box center [604, 578] width 113 height 23
drag, startPoint x: 501, startPoint y: 552, endPoint x: 631, endPoint y: 554, distance: 130.1
click at [548, 431] on div "Follow rule" at bounding box center [604, 559] width 113 height 11
click at [618, 431] on icon "button" at bounding box center [899, 571] width 9 height 9
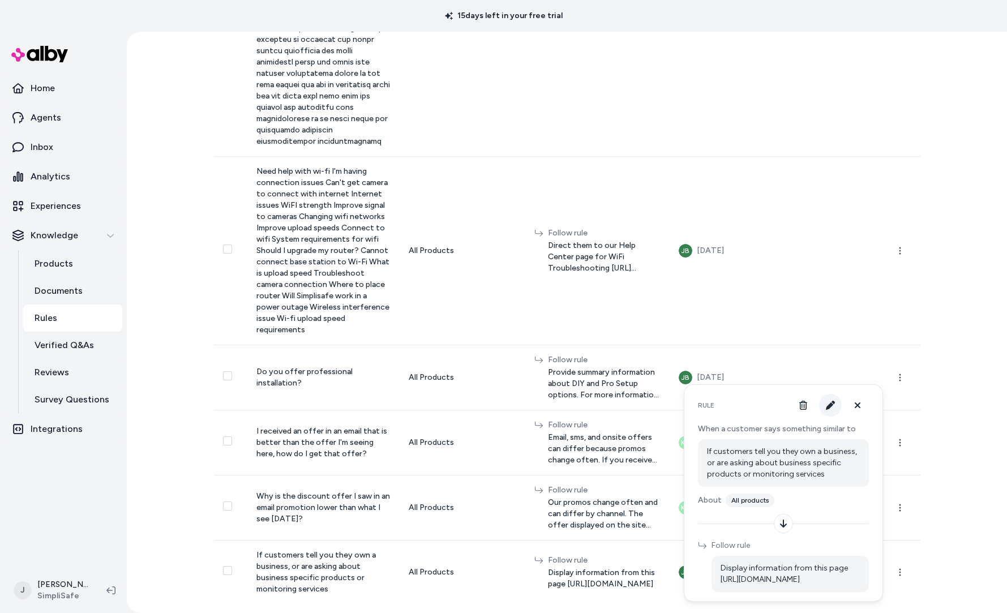
click at [618, 401] on icon "button" at bounding box center [829, 405] width 9 height 9
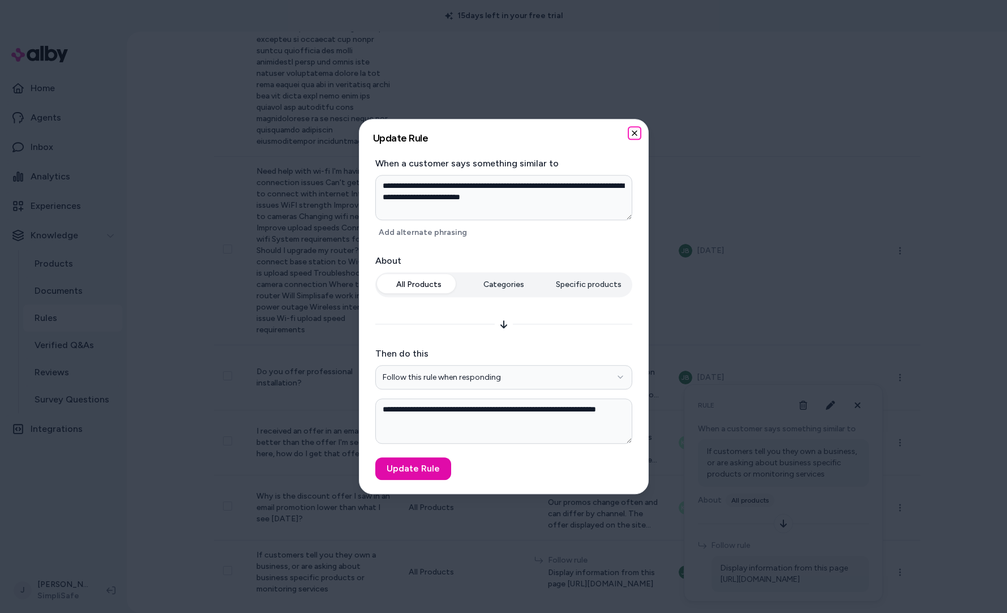
click at [618, 128] on icon "button" at bounding box center [634, 132] width 9 height 9
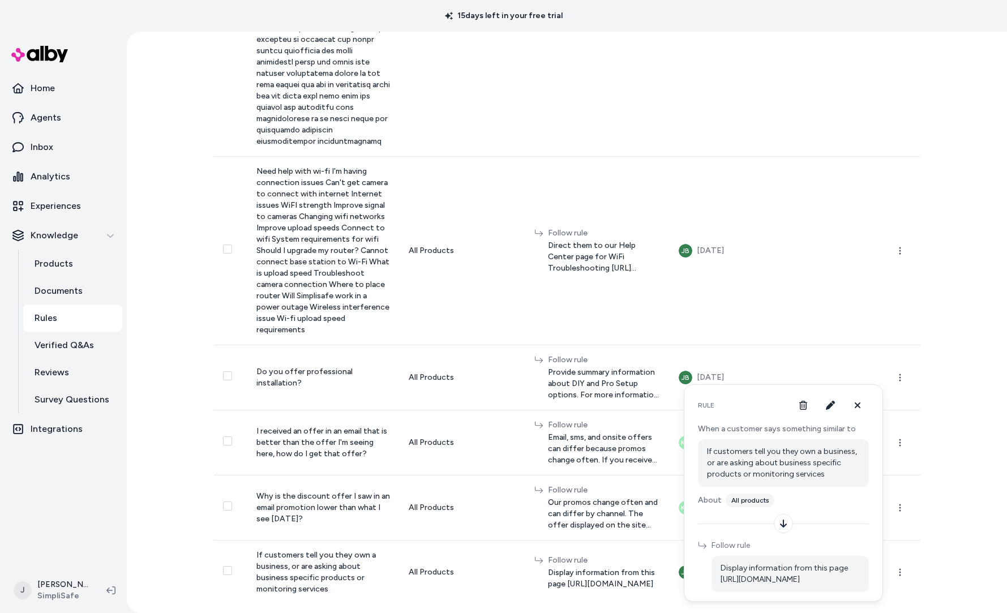
click at [618, 431] on div "Rules New Rule How Rules Work Custom rules to guide responses based on customer…" at bounding box center [567, 322] width 880 height 581
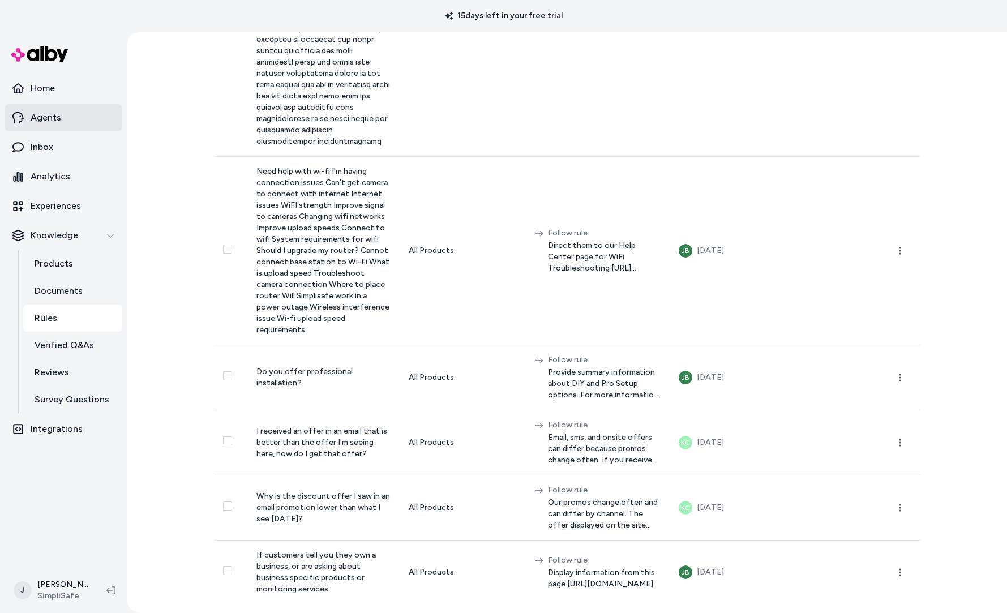
click at [59, 112] on p "Agents" at bounding box center [46, 118] width 31 height 14
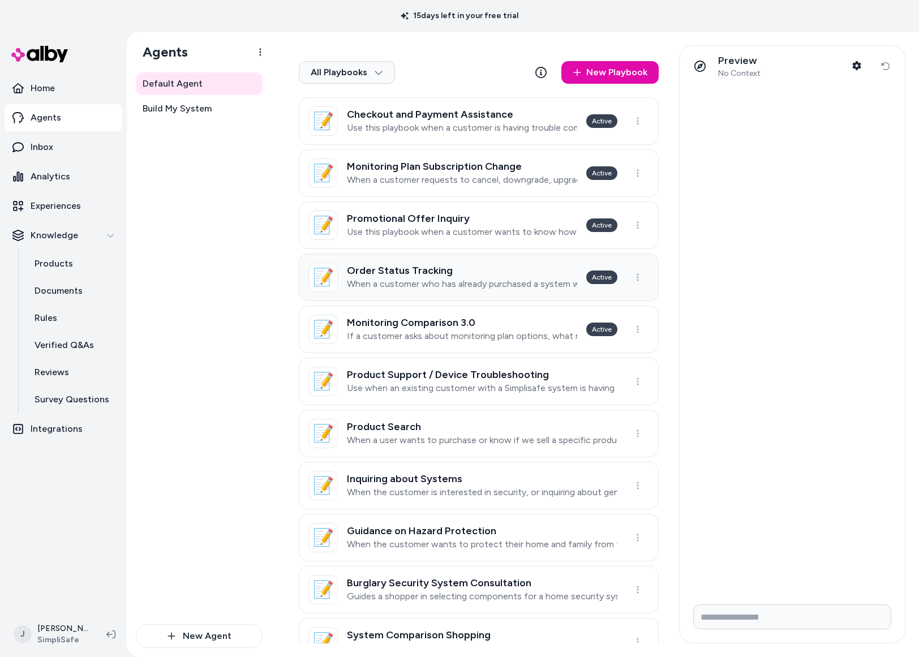
scroll to position [66, 0]
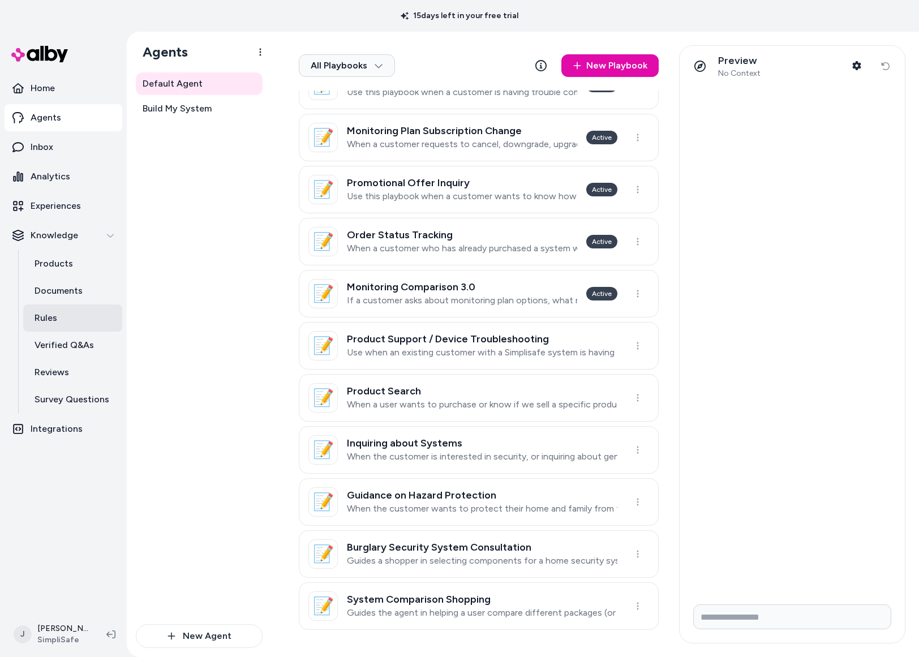
click at [72, 320] on link "Rules" at bounding box center [72, 317] width 99 height 27
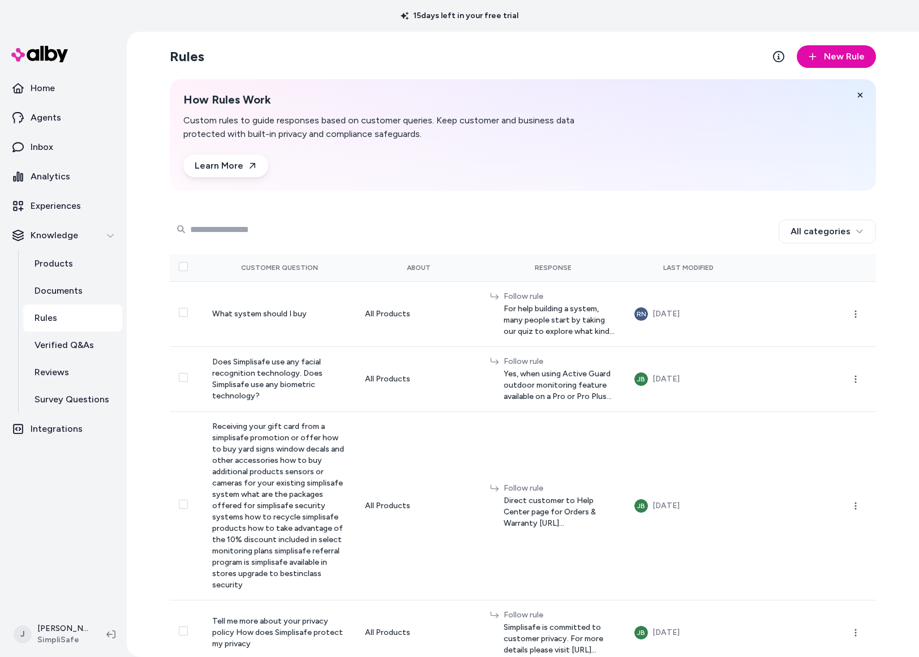
click at [251, 227] on input "Search Products" at bounding box center [262, 229] width 181 height 23
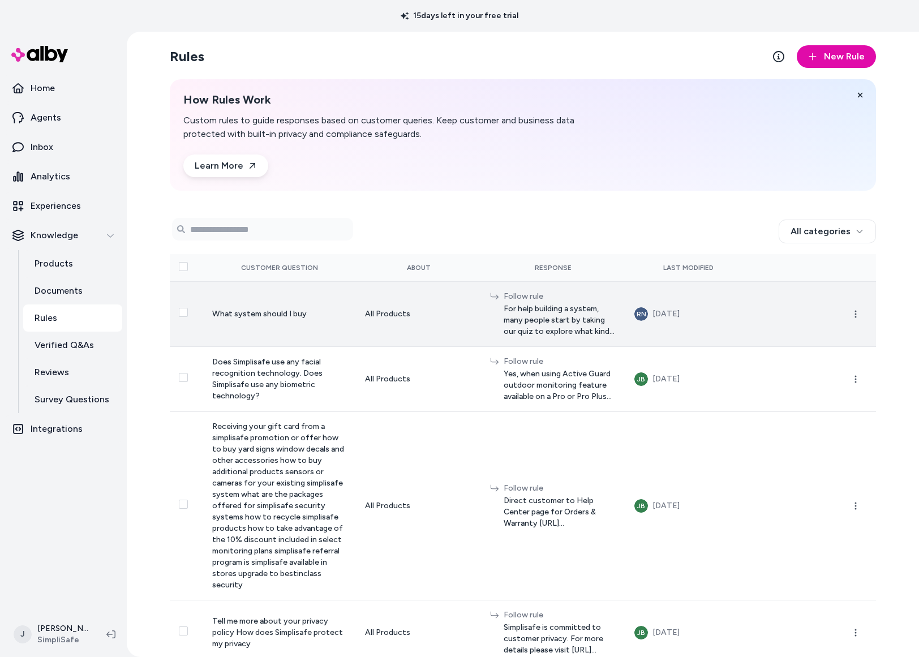
click at [245, 313] on td "What system should I buy" at bounding box center [279, 313] width 153 height 65
click at [504, 321] on span "For help building a system, many people start by taking our quiz to explore wha…" at bounding box center [560, 320] width 113 height 34
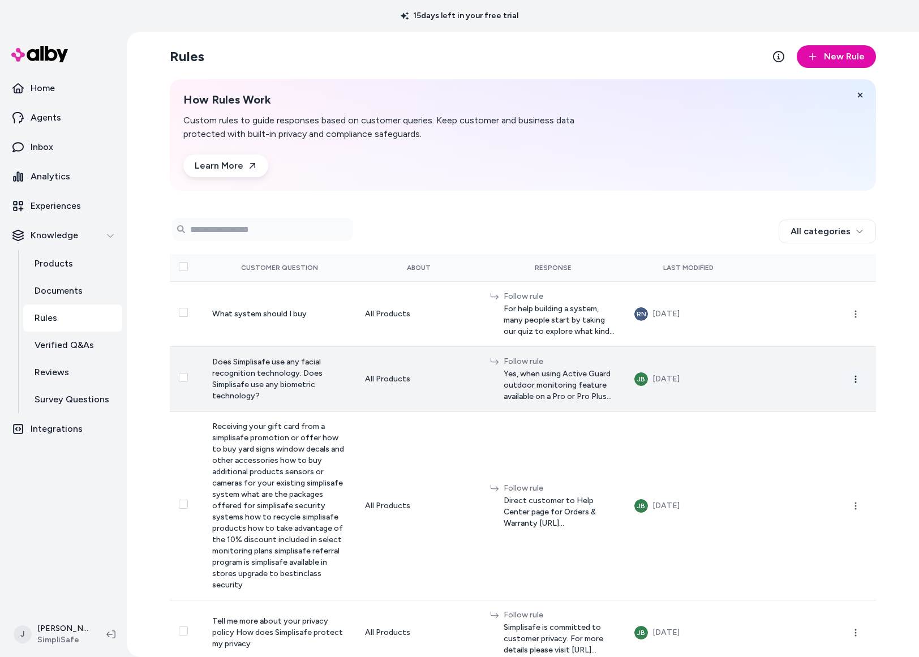
click at [618, 381] on icon "button" at bounding box center [855, 379] width 9 height 9
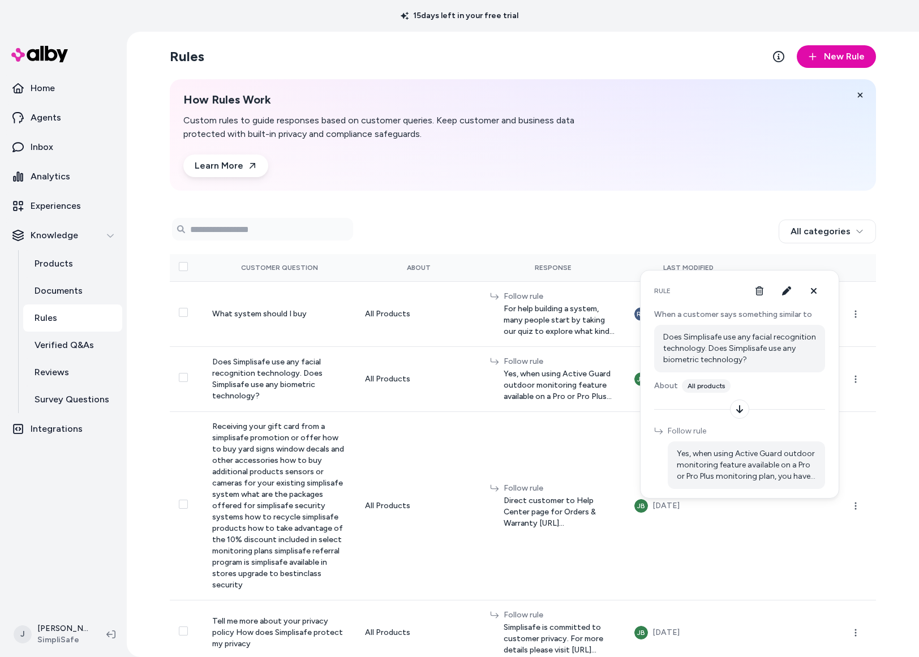
click at [618, 431] on span "Yes, when using Active Guard outdoor monitoring feature available on a Pro or P…" at bounding box center [746, 465] width 139 height 34
click at [618, 291] on icon "button" at bounding box center [786, 290] width 9 height 9
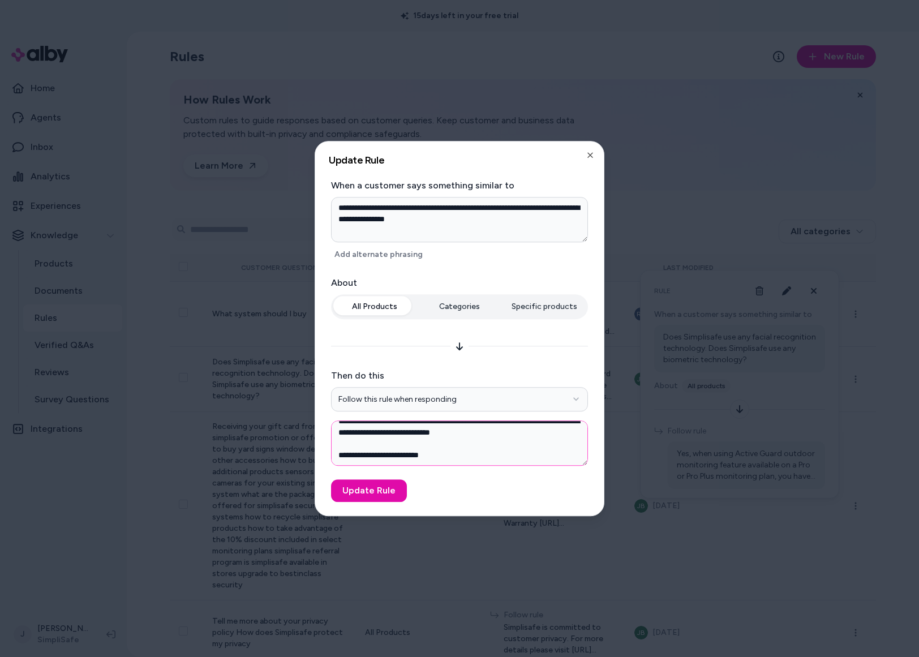
scroll to position [191, 0]
drag, startPoint x: 337, startPoint y: 452, endPoint x: 570, endPoint y: 433, distance: 234.4
click at [570, 431] on textarea "**********" at bounding box center [459, 442] width 257 height 45
click at [513, 431] on textarea "**********" at bounding box center [459, 442] width 257 height 45
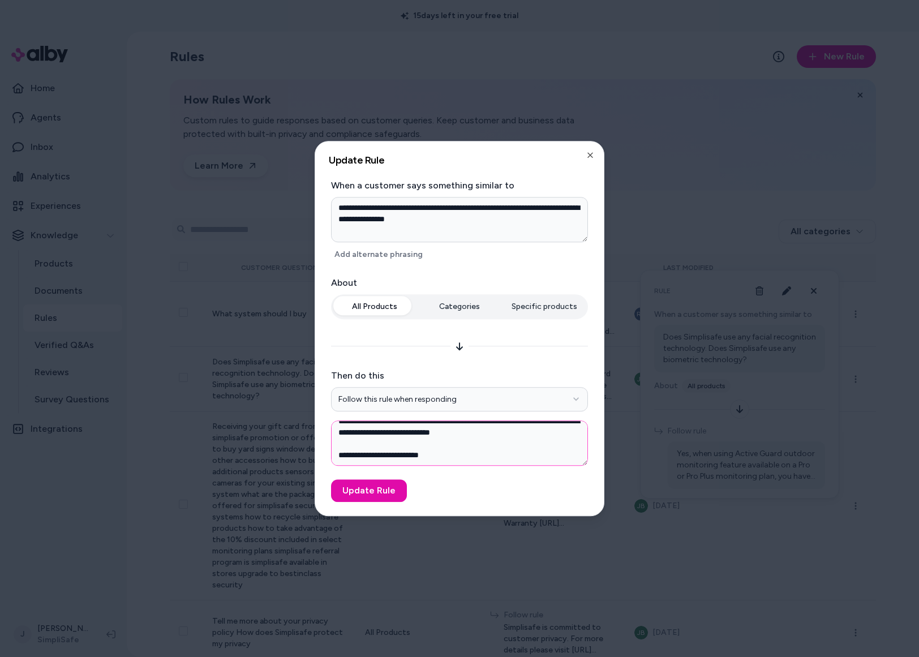
paste textarea
type textarea "*"
type textarea "**********"
type textarea "*"
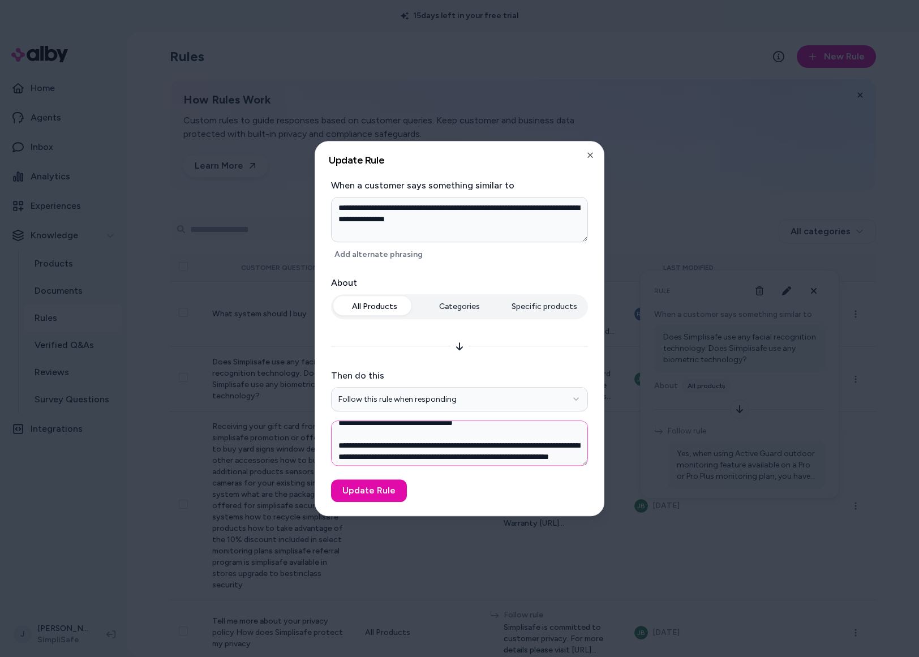
scroll to position [43, 0]
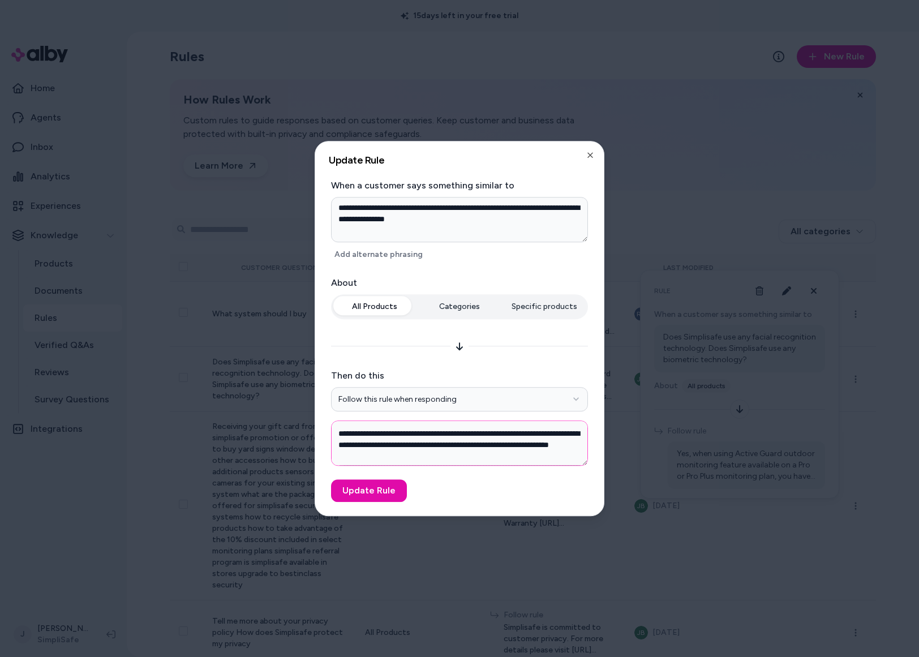
drag, startPoint x: 339, startPoint y: 442, endPoint x: 418, endPoint y: 458, distance: 80.9
click at [408, 431] on textarea "**********" at bounding box center [459, 442] width 257 height 45
click at [500, 425] on textarea "**********" at bounding box center [459, 442] width 257 height 45
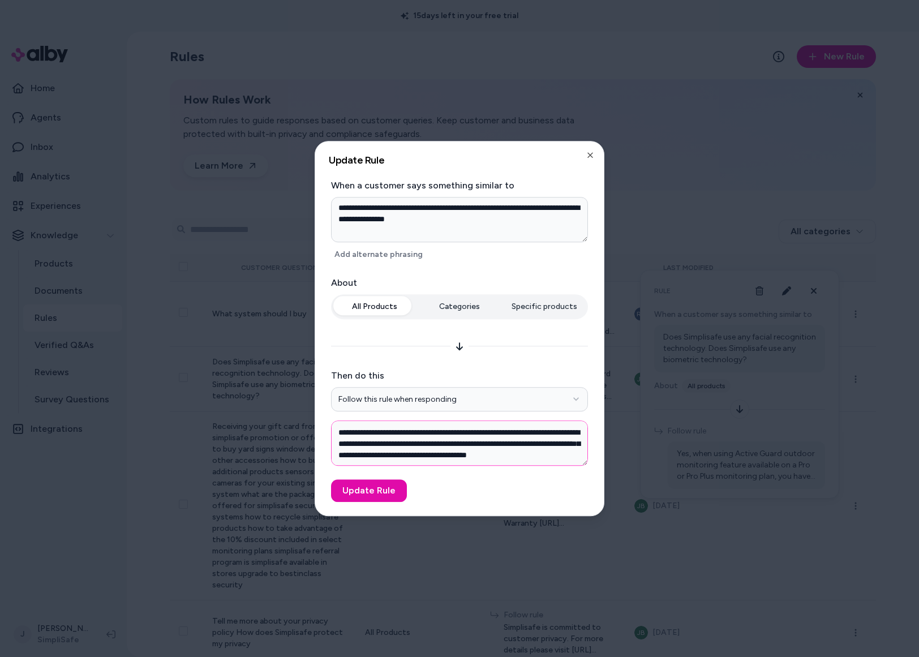
paste textarea
type textarea "**********"
click at [390, 431] on button "Update Rule" at bounding box center [369, 490] width 76 height 23
type textarea "*"
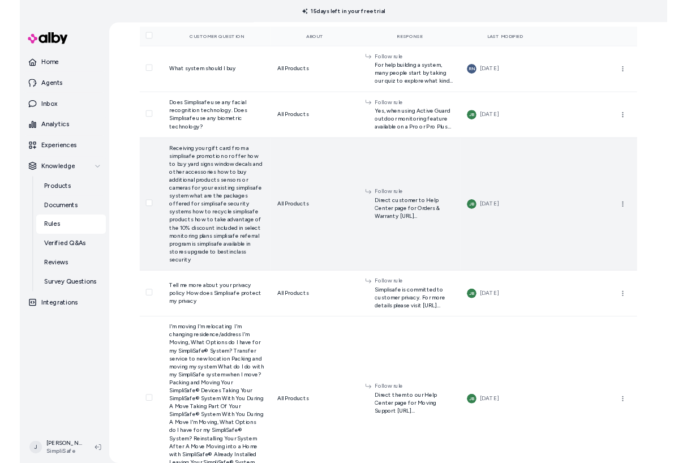
scroll to position [217, 0]
